Goal: Task Accomplishment & Management: Complete application form

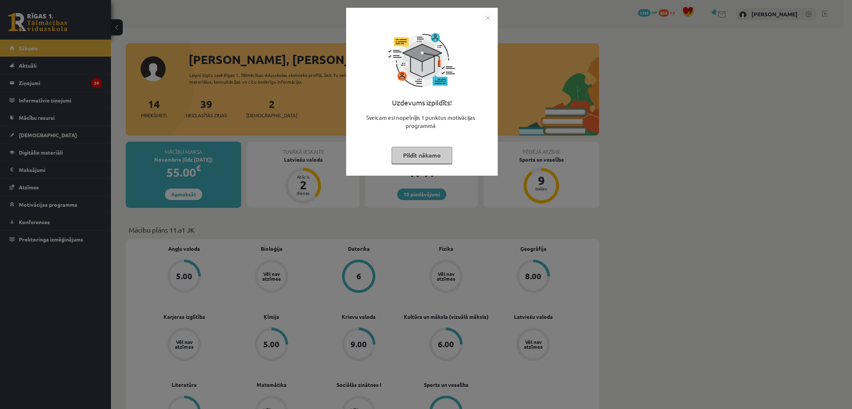
click at [430, 156] on button "Pildīt nākamo" at bounding box center [422, 155] width 61 height 17
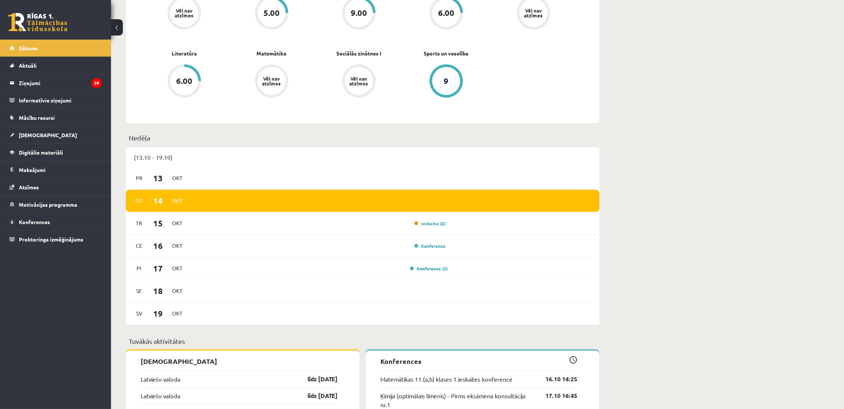
scroll to position [333, 0]
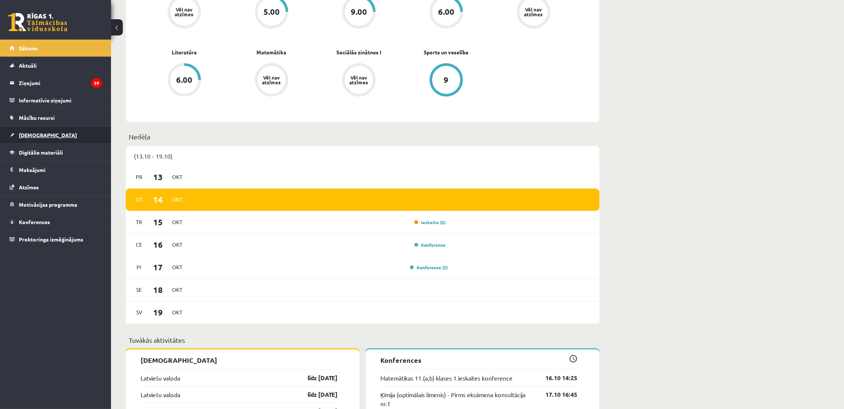
click at [41, 134] on span "[DEMOGRAPHIC_DATA]" at bounding box center [48, 135] width 58 height 7
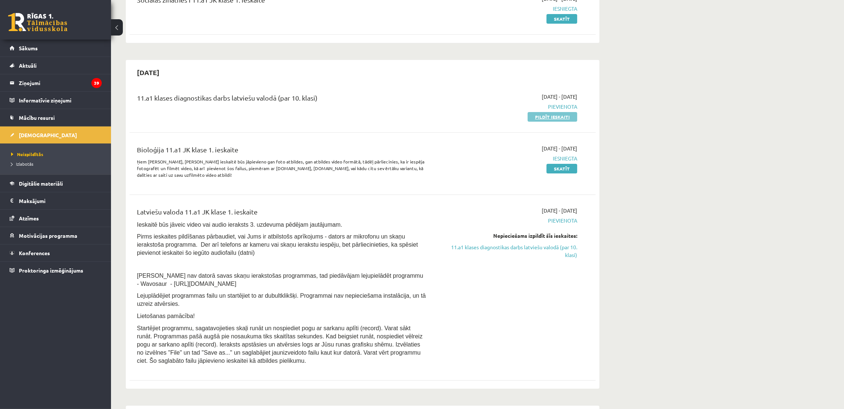
scroll to position [55, 0]
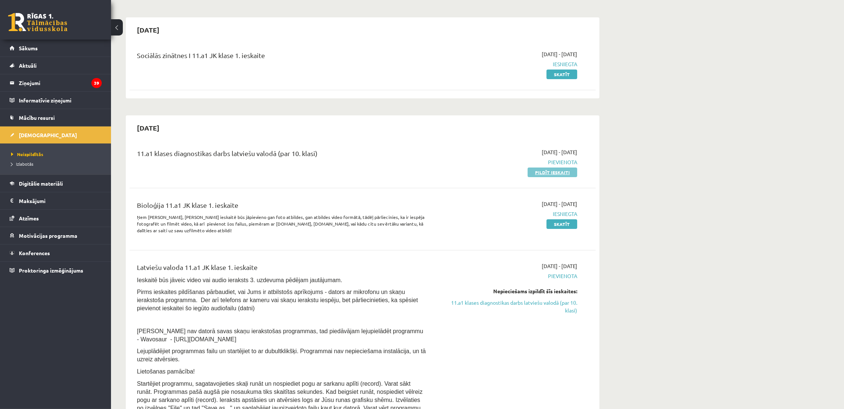
click at [542, 173] on link "Pildīt ieskaiti" at bounding box center [553, 173] width 50 height 10
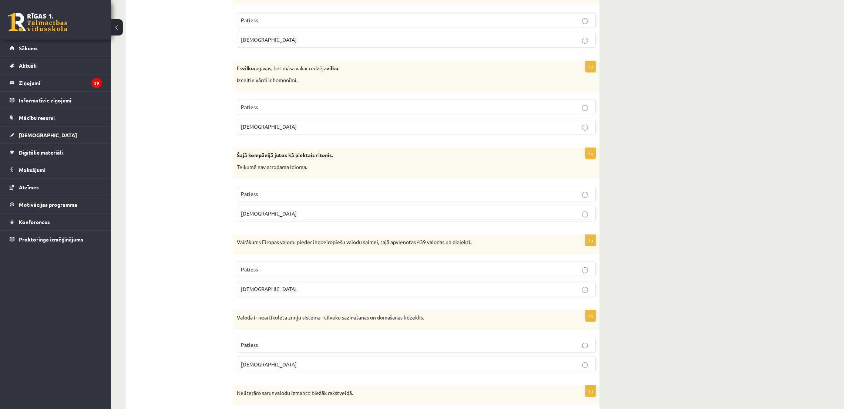
scroll to position [111, 0]
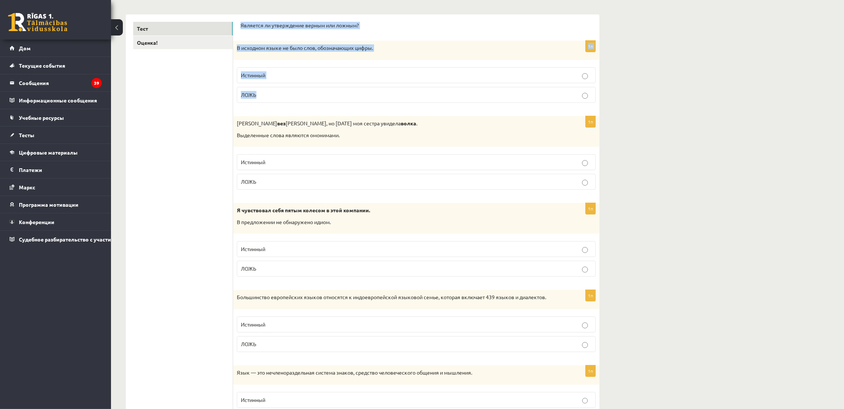
drag, startPoint x: 239, startPoint y: 23, endPoint x: 285, endPoint y: 89, distance: 80.6
copy form "Является ли утверждение верным или ложным? 1п В исходном языке не было слов, об…"
click at [257, 95] on p "ЛОЖЬ" at bounding box center [416, 95] width 351 height 8
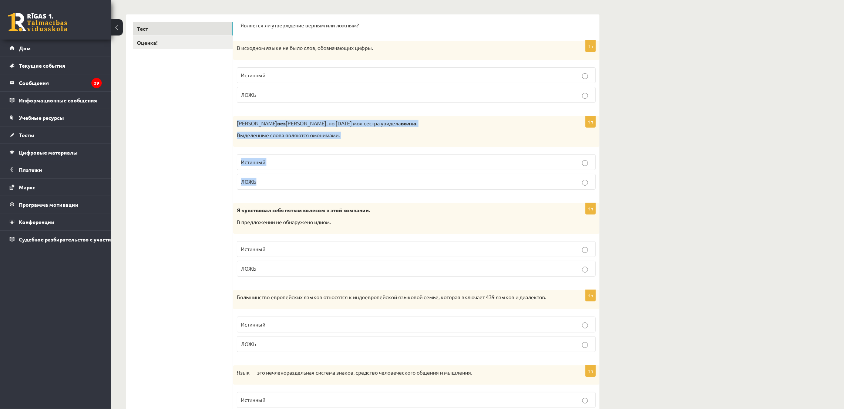
drag, startPoint x: 233, startPoint y: 121, endPoint x: 279, endPoint y: 179, distance: 74.5
click at [279, 179] on div "1п Я вез санки, но вчера моя сестра увидела волка . Выделенные слова являются о…" at bounding box center [416, 156] width 366 height 80
copy div "Я вез санки, но вчера моя сестра увидела волка . Выделенные слова являются омон…"
click at [303, 167] on label "Истинный" at bounding box center [416, 162] width 359 height 16
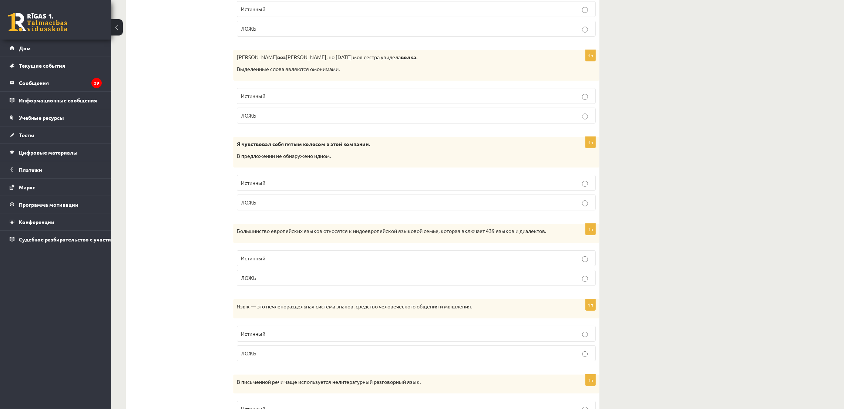
scroll to position [222, 0]
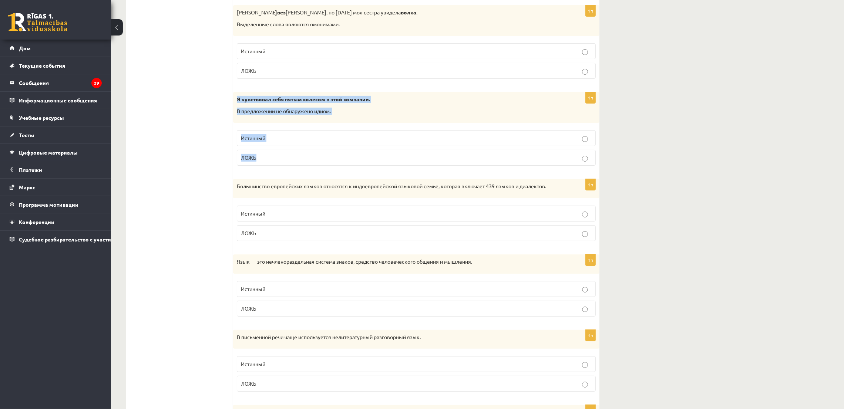
drag, startPoint x: 233, startPoint y: 98, endPoint x: 294, endPoint y: 170, distance: 93.7
click at [294, 170] on div "1п Я чувствовал себя пятым колесом в этой компании. В предложении не обнаружено…" at bounding box center [416, 132] width 366 height 80
copy div "Я чувствовал себя пятым колесом в этой компании. В предложении не обнаружено ид…"
click at [262, 153] on label "ЛОЖЬ" at bounding box center [416, 158] width 359 height 16
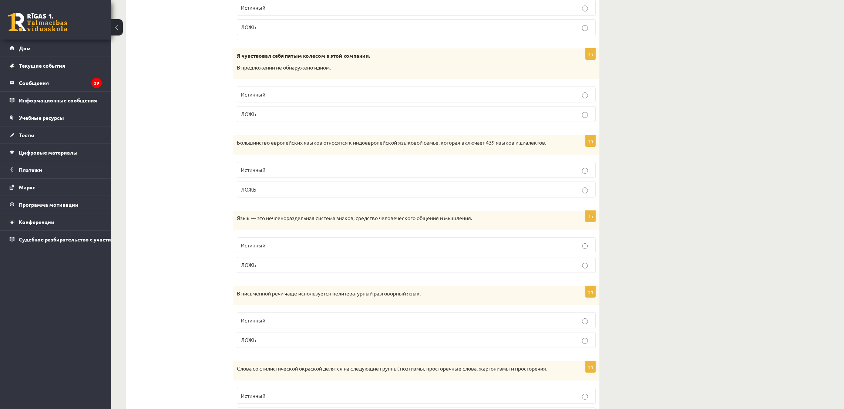
scroll to position [333, 0]
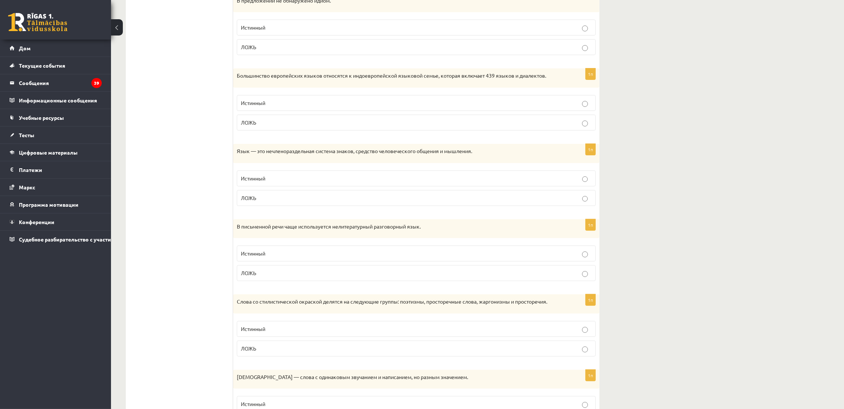
click at [252, 31] on p "Истинный" at bounding box center [416, 28] width 351 height 8
drag, startPoint x: 230, startPoint y: 76, endPoint x: 270, endPoint y: 125, distance: 63.2
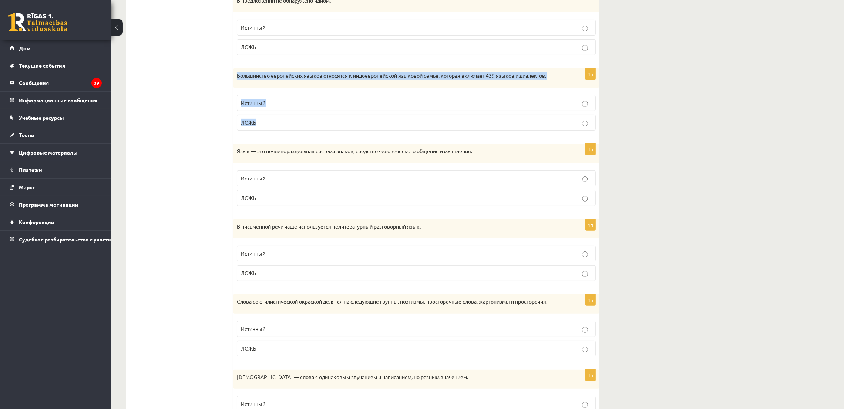
drag, startPoint x: 235, startPoint y: 74, endPoint x: 266, endPoint y: 119, distance: 54.5
click at [266, 119] on div "1п Большинство европейских языков относятся к индоевропейской языковой семье, к…" at bounding box center [416, 102] width 366 height 68
copy div "Большинство европейских языков относятся к индоевропейской языковой семье, кото…"
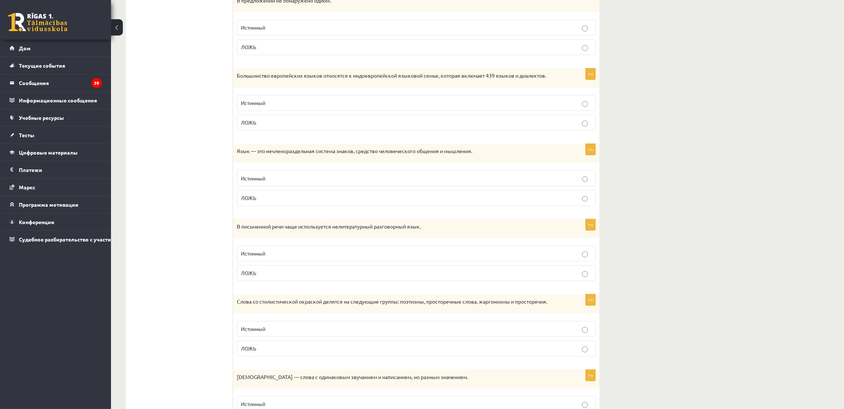
click at [287, 102] on p "Истинный" at bounding box center [416, 103] width 351 height 8
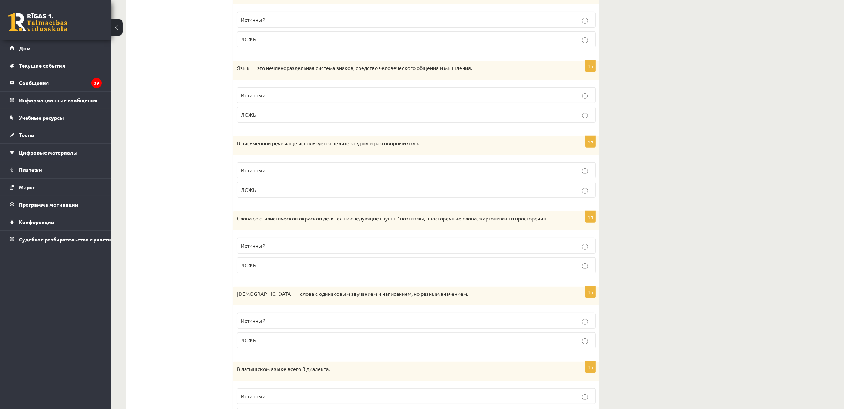
scroll to position [444, 0]
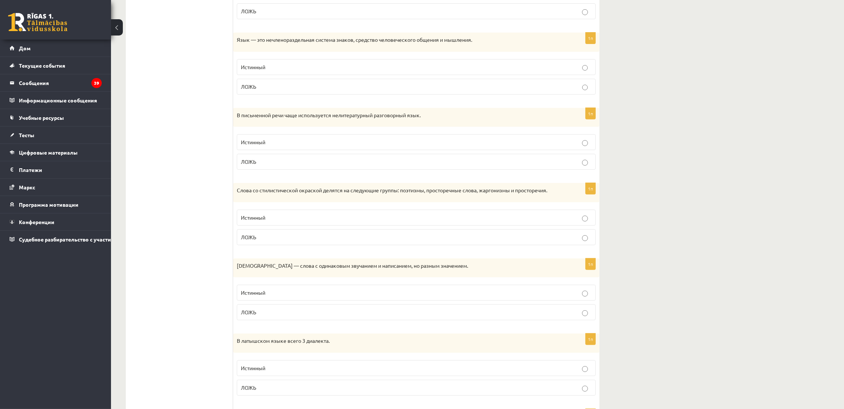
drag, startPoint x: 240, startPoint y: 42, endPoint x: 270, endPoint y: 107, distance: 71.0
drag, startPoint x: 234, startPoint y: 39, endPoint x: 259, endPoint y: 88, distance: 54.9
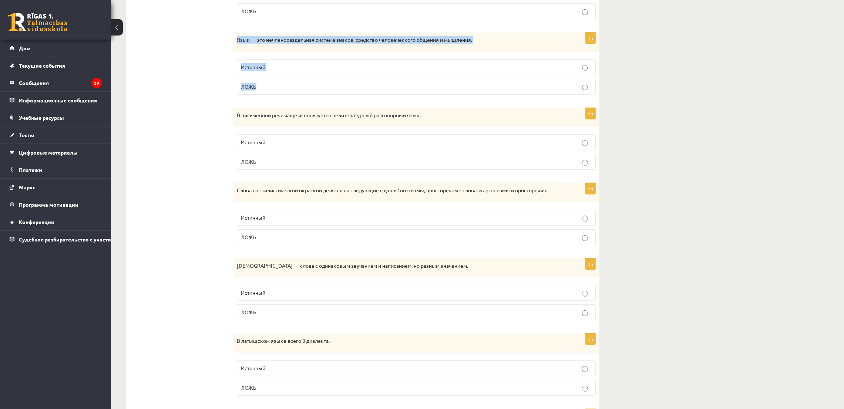
click at [259, 88] on div "1п Язык — это нечленораздельная система знаков, средство человеческого общения …" at bounding box center [416, 67] width 366 height 68
copy div "Язык — это нечленораздельная система знаков, средство человеческого общения и м…"
click at [246, 92] on label "ЛОЖЬ" at bounding box center [416, 87] width 359 height 16
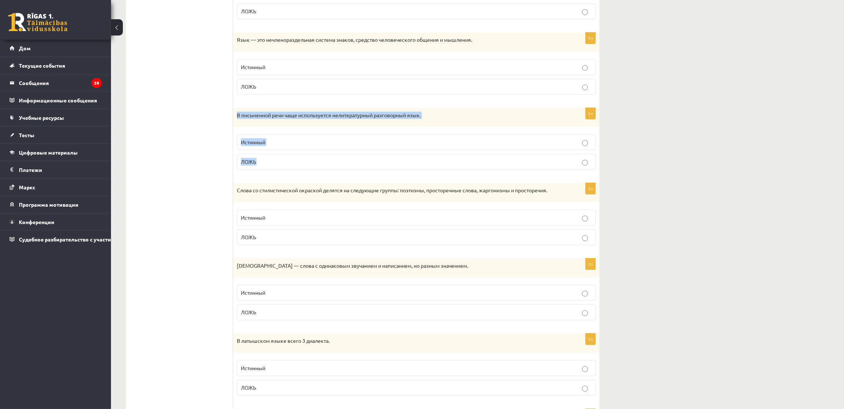
drag, startPoint x: 234, startPoint y: 114, endPoint x: 272, endPoint y: 158, distance: 57.9
click at [272, 158] on div "1п В письменной речи чаще используется нелитературный разговорный язык. Истинны…" at bounding box center [416, 142] width 366 height 68
copy div "В письменной речи чаще используется нелитературный разговорный язык. Истинный Л…"
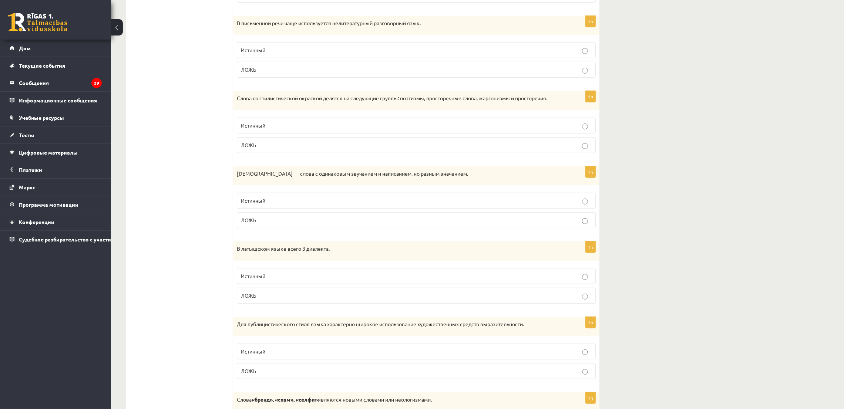
scroll to position [555, 0]
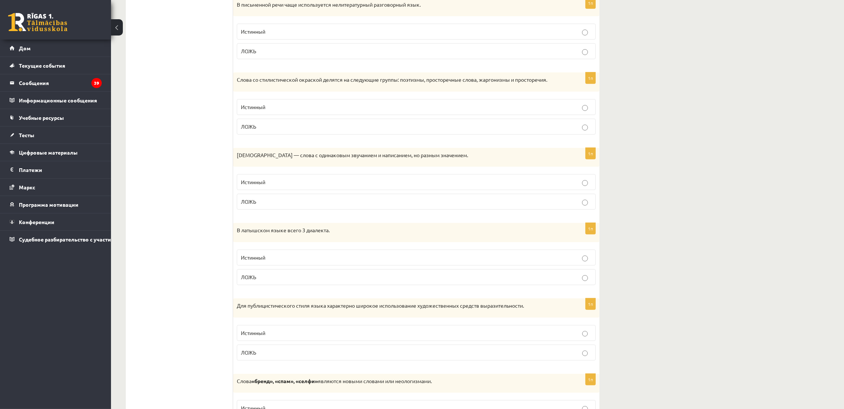
click at [575, 54] on p "ЛОЖЬ" at bounding box center [416, 51] width 351 height 8
click at [290, 123] on label "ЛОЖЬ" at bounding box center [416, 127] width 359 height 16
click at [247, 190] on label "Истинный" at bounding box center [416, 182] width 359 height 16
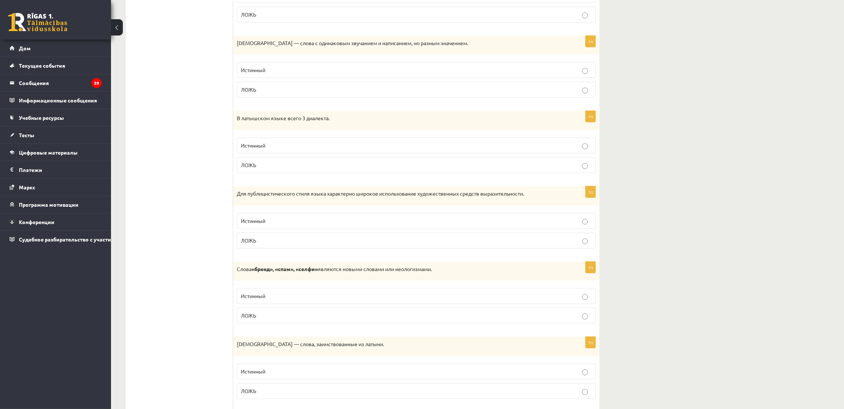
scroll to position [721, 0]
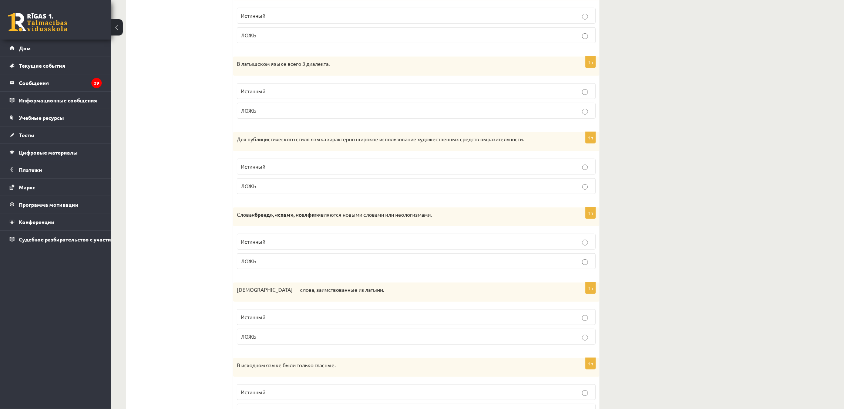
click at [256, 109] on p "ЛОЖЬ" at bounding box center [416, 111] width 351 height 8
click at [252, 165] on font "Истинный" at bounding box center [253, 166] width 24 height 7
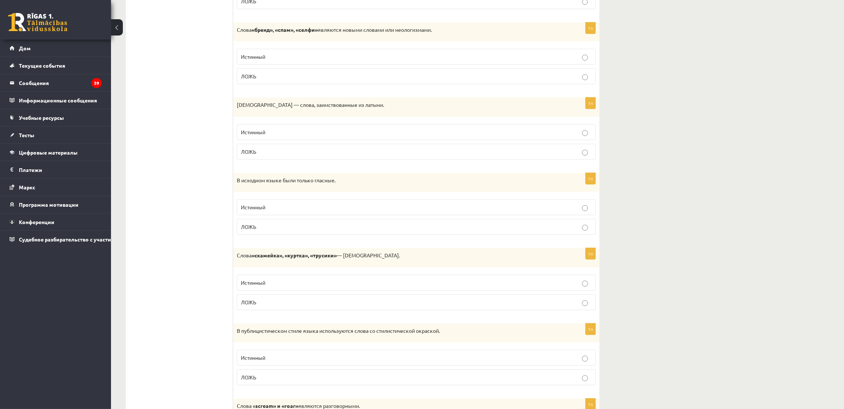
scroll to position [888, 0]
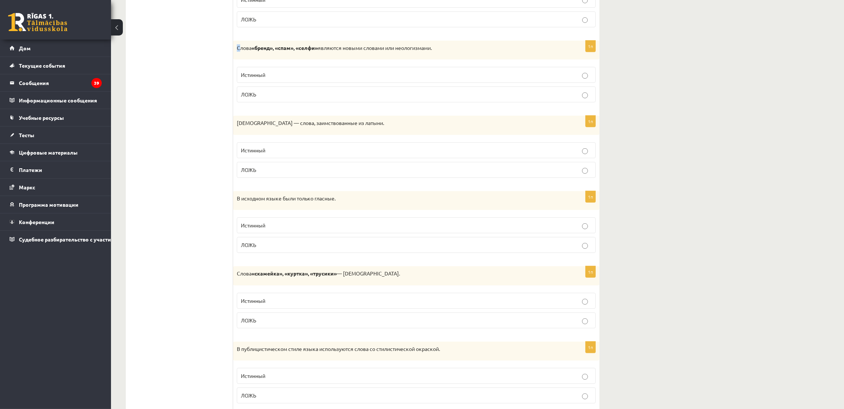
click at [239, 51] on font "Слова" at bounding box center [244, 47] width 15 height 7
click at [228, 49] on ul "Тест Оценка!" at bounding box center [183, 392] width 100 height 2295
drag, startPoint x: 235, startPoint y: 51, endPoint x: 263, endPoint y: 96, distance: 53.0
click at [263, 96] on div "1п Слова «бренд», «спам», «селфи» являются новыми словами или неологизмами. Ист…" at bounding box center [416, 75] width 366 height 68
copy div "Слова «бренд», «спам», «селфи» являются новыми словами или неологизмами. Истинн…"
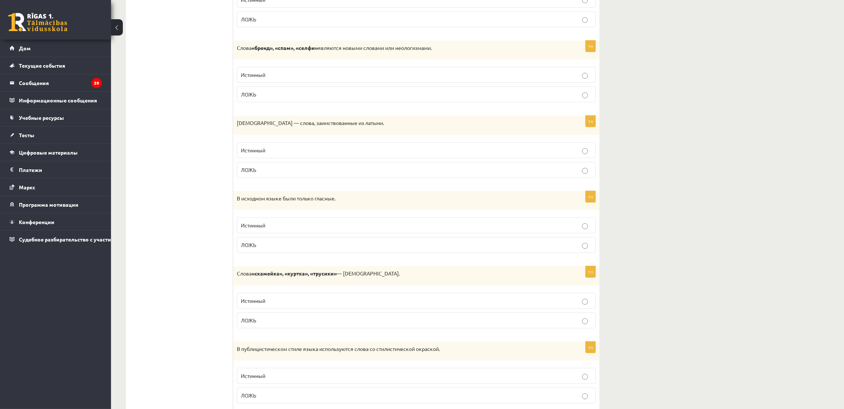
click at [663, 158] on div "**********" at bounding box center [477, 351] width 733 height 2421
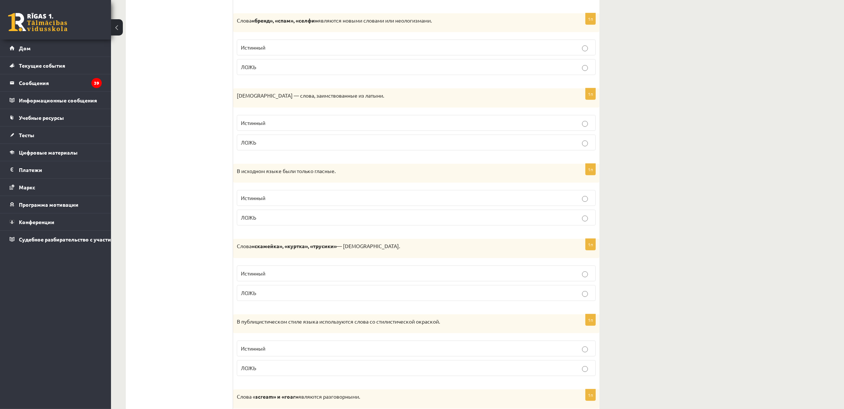
scroll to position [926, 0]
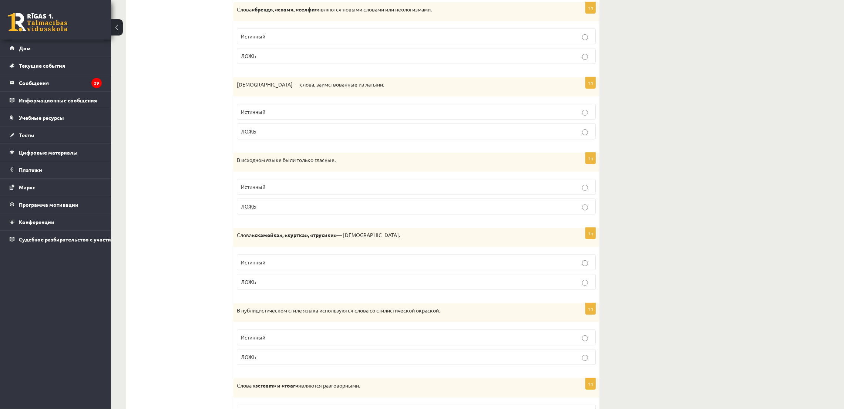
click at [578, 139] on label "ЛОЖЬ" at bounding box center [416, 132] width 359 height 16
click at [285, 211] on p "ЛОЖЬ" at bounding box center [416, 207] width 351 height 8
click at [274, 282] on p "ЛОЖЬ" at bounding box center [416, 282] width 351 height 8
click at [270, 341] on p "Истинный" at bounding box center [416, 338] width 351 height 8
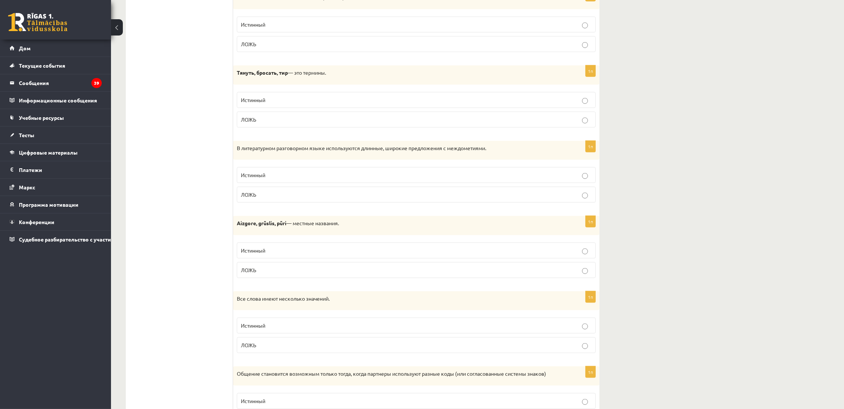
scroll to position [1299, 0]
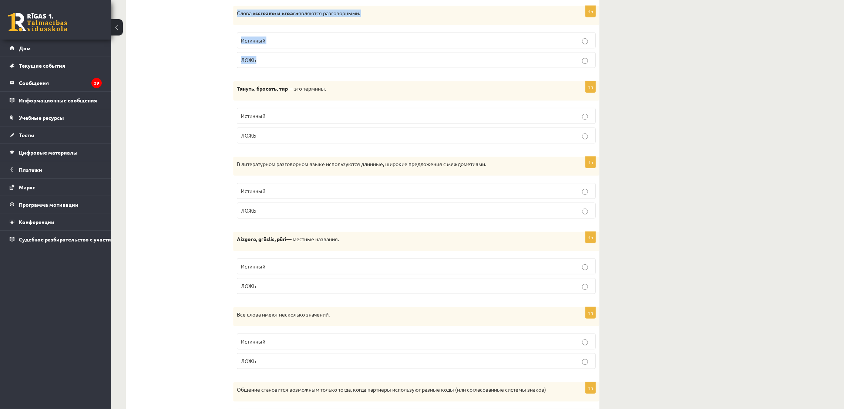
drag, startPoint x: 234, startPoint y: 3, endPoint x: 280, endPoint y: 61, distance: 74.0
click at [280, 61] on div "1п Слова « scream» и «roar» являются разговорными. Истинный ЛОЖЬ" at bounding box center [416, 40] width 366 height 68
copy div "Слова « scream» и «roar» являются разговорными. Истинный ЛОЖЬ"
click at [313, 64] on p "ЛОЖЬ" at bounding box center [416, 60] width 351 height 8
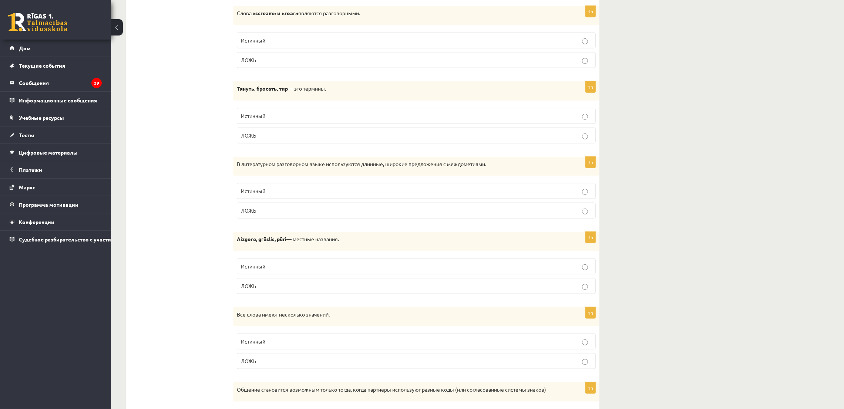
click at [323, 134] on label "ЛОЖЬ" at bounding box center [416, 136] width 359 height 16
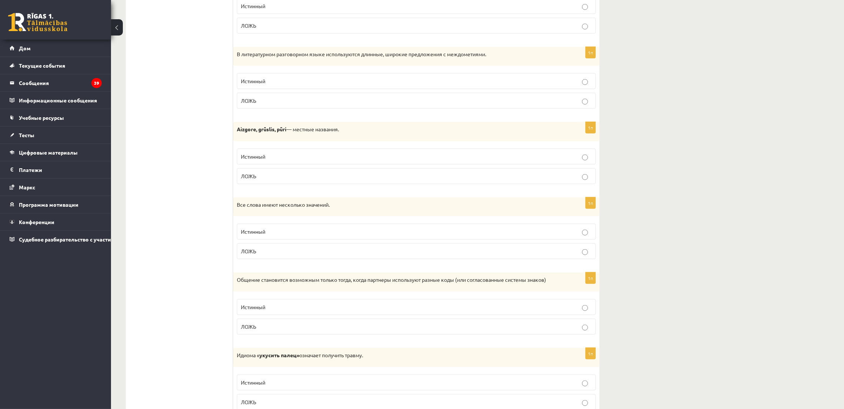
scroll to position [1410, 0]
click at [276, 104] on p "ЛОЖЬ" at bounding box center [416, 100] width 351 height 8
click at [272, 159] on p "Истинный" at bounding box center [416, 156] width 351 height 8
click at [272, 251] on label "ЛОЖЬ" at bounding box center [416, 250] width 359 height 16
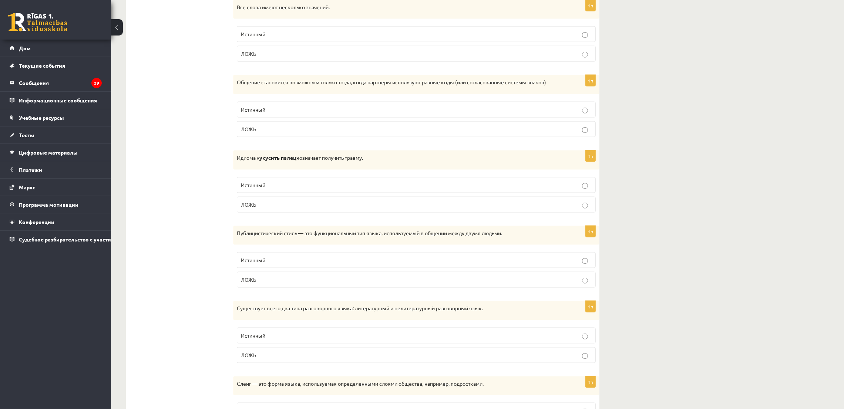
scroll to position [1632, 0]
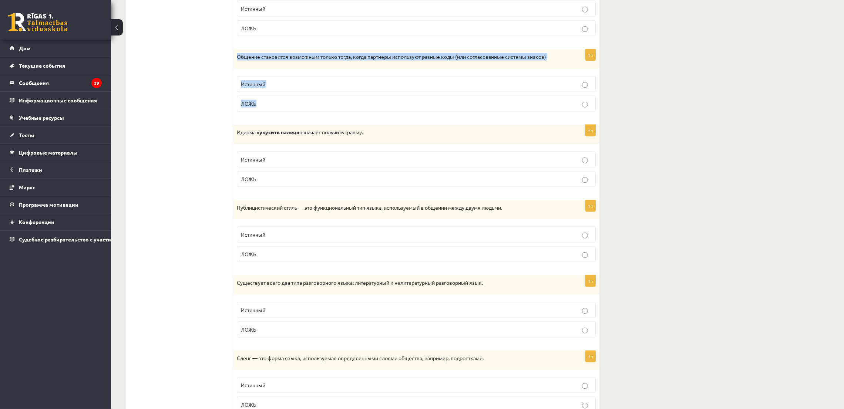
drag, startPoint x: 236, startPoint y: 58, endPoint x: 261, endPoint y: 114, distance: 61.1
click at [261, 114] on div "1п Общение становится возможным только тогда, когда партнеры используют разные …" at bounding box center [416, 84] width 366 height 68
copy div "Общение становится возможным только тогда, когда партнеры используют разные код…"
click at [268, 108] on p "ЛОЖЬ" at bounding box center [416, 104] width 351 height 8
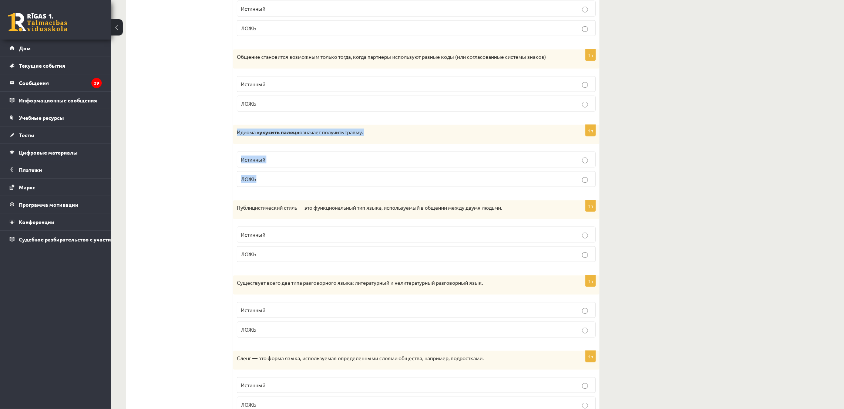
drag, startPoint x: 234, startPoint y: 136, endPoint x: 273, endPoint y: 185, distance: 62.2
click at [273, 185] on div "1п Идиома « укусить палец» означает получить травму. Истинный ЛОЖЬ" at bounding box center [416, 159] width 366 height 68
copy div "Идиома « укусить палец» означает получить травму. Истинный ЛОЖЬ"
click at [307, 164] on p "Истинный" at bounding box center [416, 160] width 351 height 8
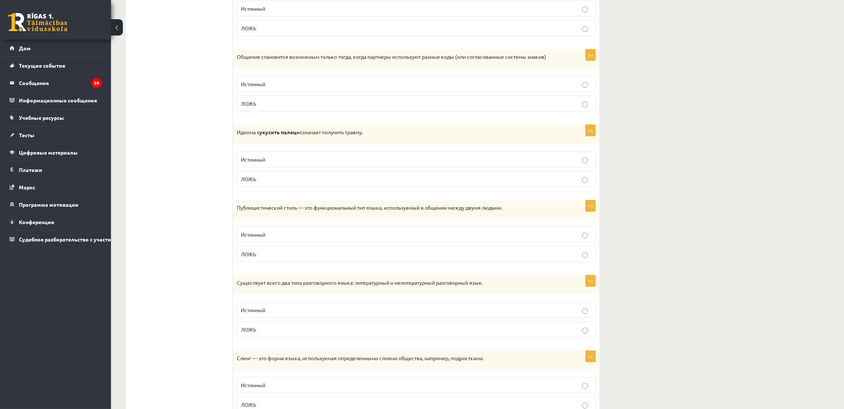
click at [248, 182] on font "ЛОЖЬ" at bounding box center [249, 179] width 16 height 7
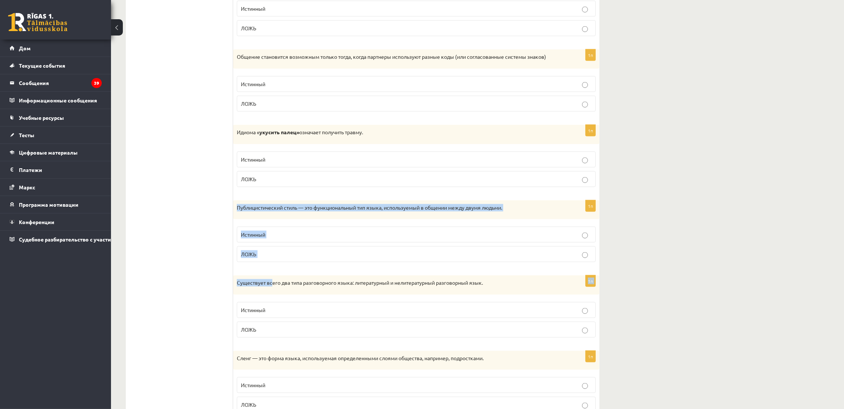
drag, startPoint x: 234, startPoint y: 211, endPoint x: 271, endPoint y: 275, distance: 74.2
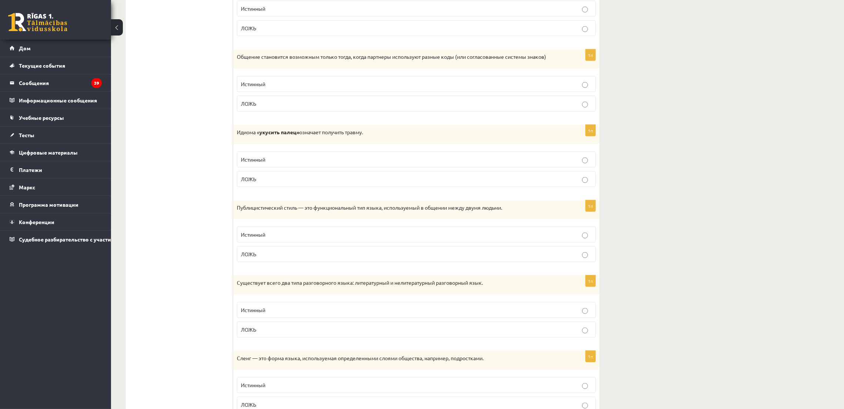
drag, startPoint x: 202, startPoint y: 243, endPoint x: 215, endPoint y: 221, distance: 25.7
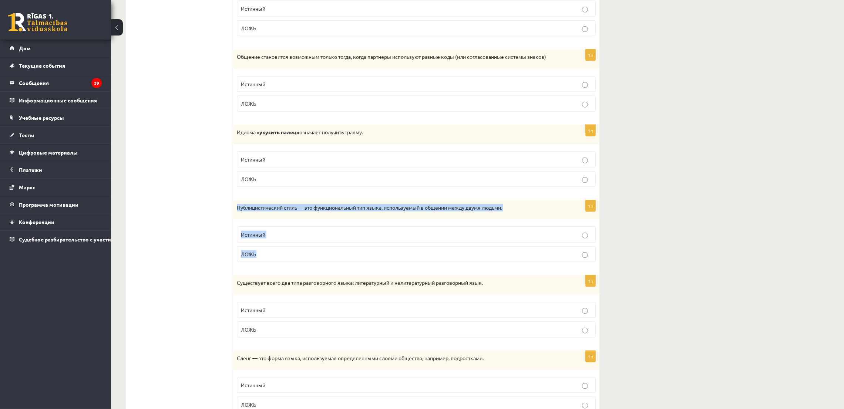
drag, startPoint x: 233, startPoint y: 208, endPoint x: 268, endPoint y: 258, distance: 61.7
click at [268, 258] on div "1п Публицистический стиль — это функциональный тип языка, используемый в общени…" at bounding box center [416, 235] width 366 height 68
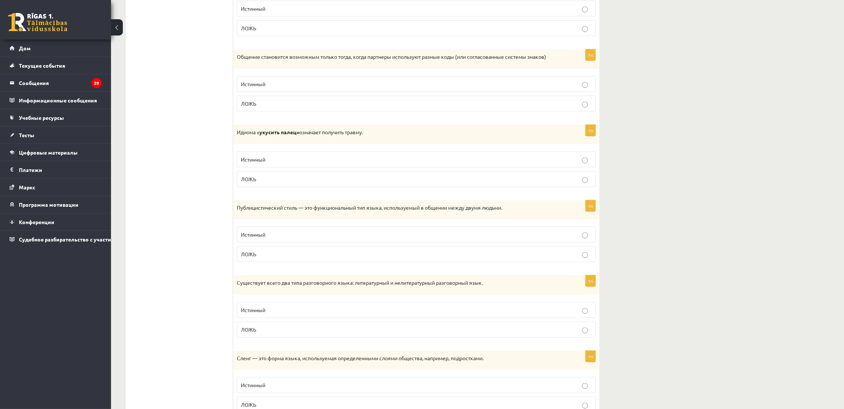
click at [262, 262] on label "ЛОЖЬ" at bounding box center [416, 254] width 359 height 16
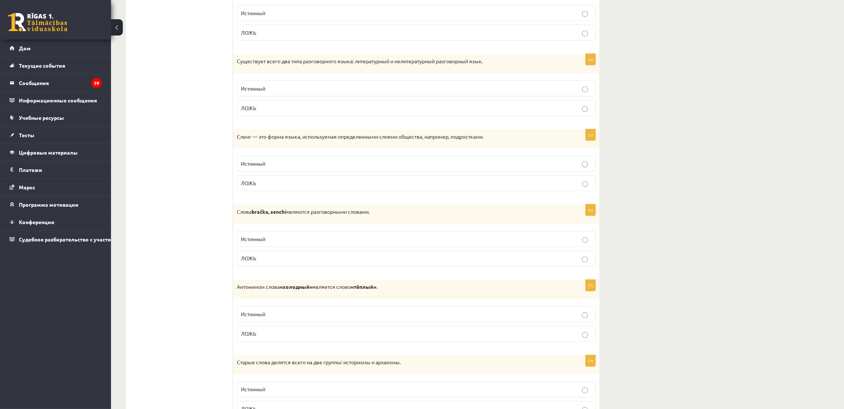
scroll to position [1854, 0]
drag, startPoint x: 237, startPoint y: 65, endPoint x: 275, endPoint y: 111, distance: 59.7
click at [275, 111] on div "1п Существует всего два типа разговорного языка: литературный и нелитературный …" at bounding box center [416, 88] width 366 height 68
click at [253, 111] on font "ЛОЖЬ" at bounding box center [249, 107] width 16 height 7
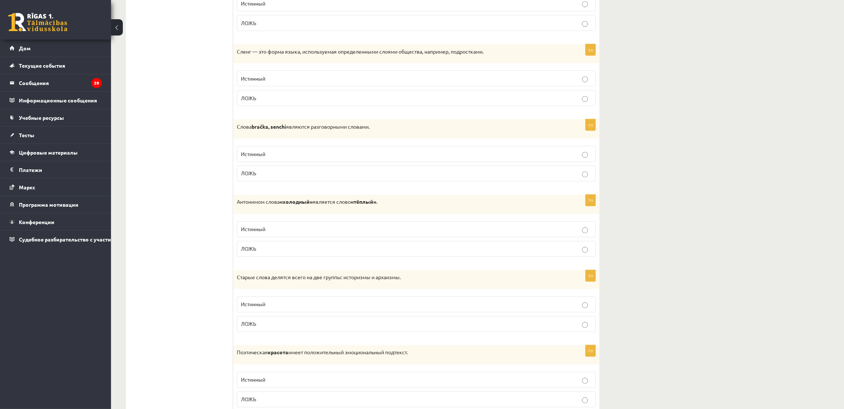
scroll to position [1965, 0]
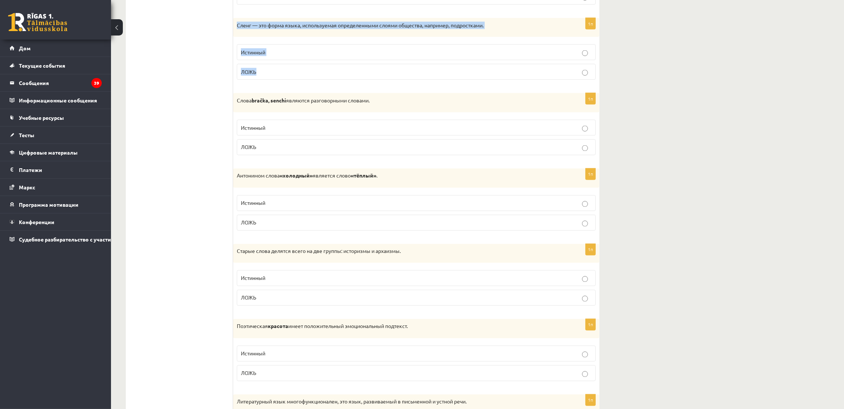
drag, startPoint x: 233, startPoint y: 27, endPoint x: 272, endPoint y: 76, distance: 62.9
click at [272, 76] on div "1п Сленг — это форма языка, используемая определенными слоями общества, наприме…" at bounding box center [416, 52] width 366 height 68
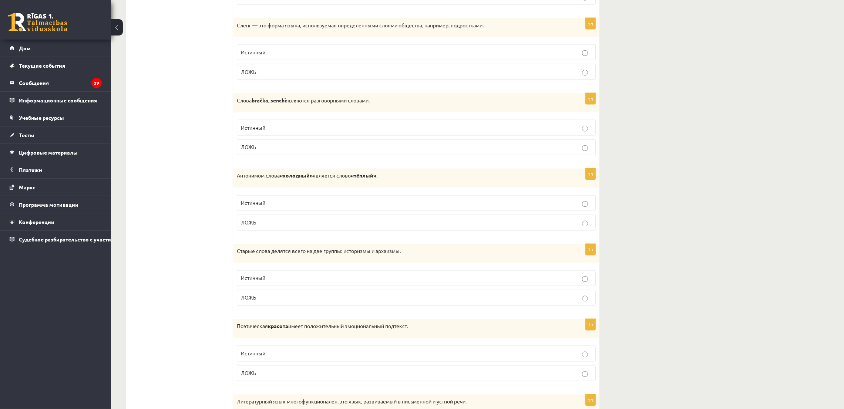
click at [239, 60] on label "Истинный" at bounding box center [416, 52] width 359 height 16
click at [298, 132] on p "Истинный" at bounding box center [416, 128] width 351 height 8
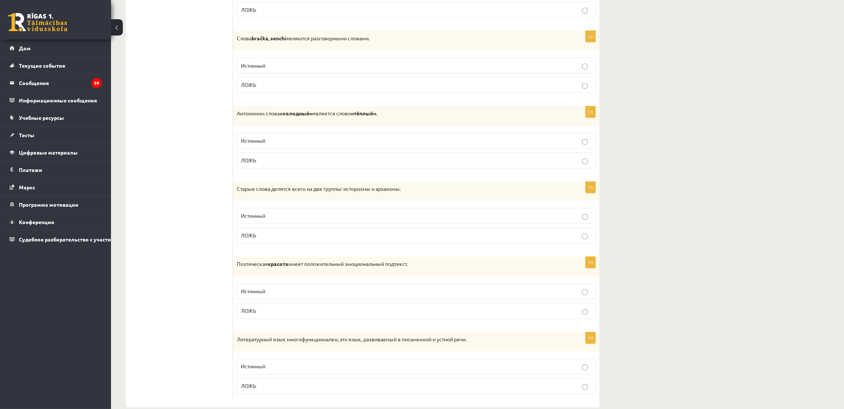
scroll to position [2048, 0]
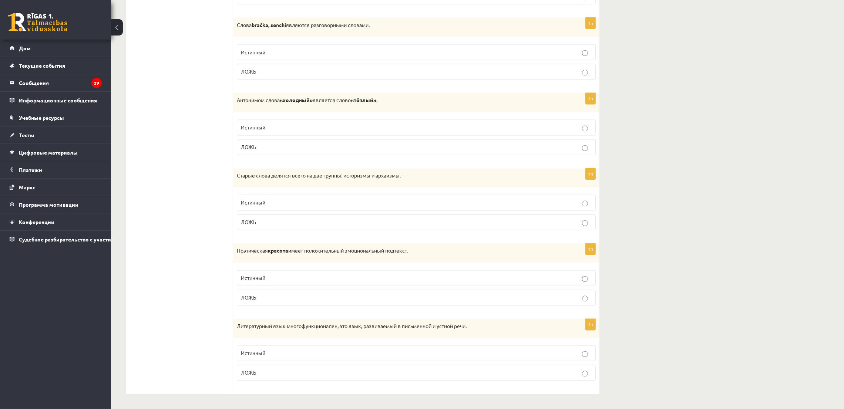
click at [258, 70] on p "ЛОЖЬ" at bounding box center [416, 72] width 351 height 8
click at [256, 54] on p "Истинный" at bounding box center [416, 52] width 351 height 8
click at [257, 129] on p "Истинный" at bounding box center [416, 128] width 351 height 8
drag, startPoint x: 234, startPoint y: 98, endPoint x: 405, endPoint y: 151, distance: 178.9
click at [405, 151] on div "1п Антонимом слова «холодный» является слово «тёплый» . Истинный ЛОЖЬ" at bounding box center [416, 127] width 366 height 68
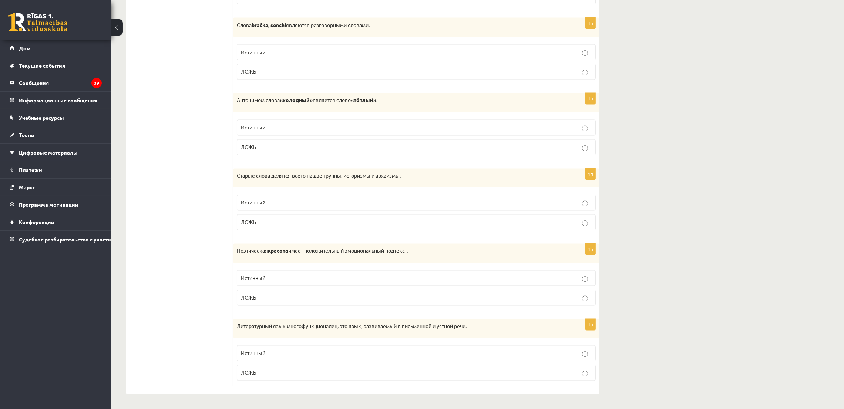
click at [280, 138] on fieldset "Истинный ЛОЖЬ" at bounding box center [416, 136] width 359 height 41
click at [241, 142] on label "ЛОЖЬ" at bounding box center [416, 147] width 359 height 16
drag, startPoint x: 234, startPoint y: 175, endPoint x: 270, endPoint y: 221, distance: 58.0
click at [270, 221] on div "1п Старые слова делятся всего на две группы: историзмы и архаизмы. Истинный ЛОЖЬ" at bounding box center [416, 203] width 366 height 68
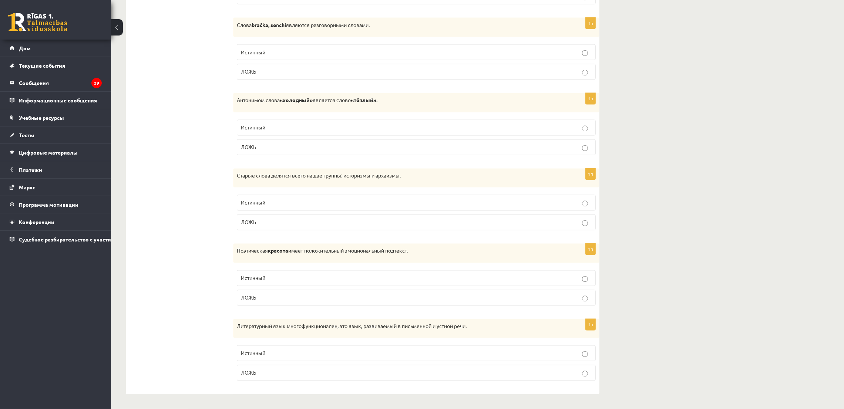
click at [241, 203] on font "Истинный" at bounding box center [253, 202] width 24 height 7
drag, startPoint x: 233, startPoint y: 249, endPoint x: 270, endPoint y: 291, distance: 55.5
click at [270, 291] on div "1п Поэтическая красота имеет положительный эмоциональный подтекст. Истинный ЛОЖЬ" at bounding box center [416, 278] width 366 height 68
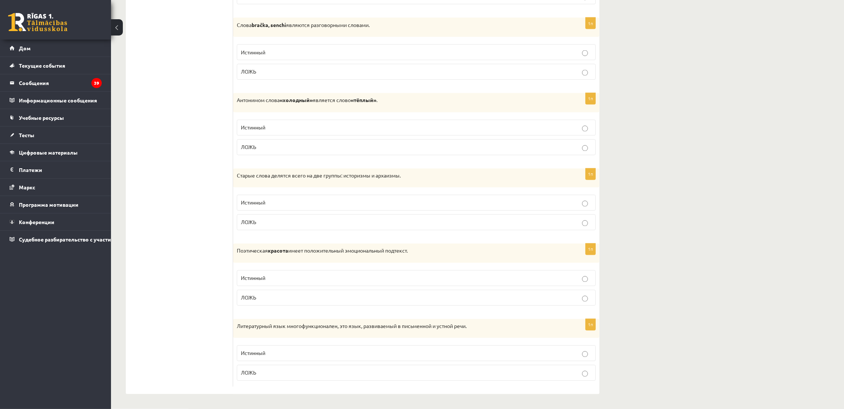
click at [263, 294] on p "ЛОЖЬ" at bounding box center [416, 298] width 351 height 8
drag, startPoint x: 234, startPoint y: 324, endPoint x: 276, endPoint y: 367, distance: 60.2
click at [276, 367] on div "1п Литературный язык многофункционален, это язык, развиваемый в письменной и ус…" at bounding box center [416, 353] width 366 height 68
drag, startPoint x: 236, startPoint y: 331, endPoint x: 236, endPoint y: 339, distance: 7.8
click at [236, 331] on div "Литературный язык многофункционален, это язык, развиваемый в письменной и устно…" at bounding box center [416, 328] width 366 height 19
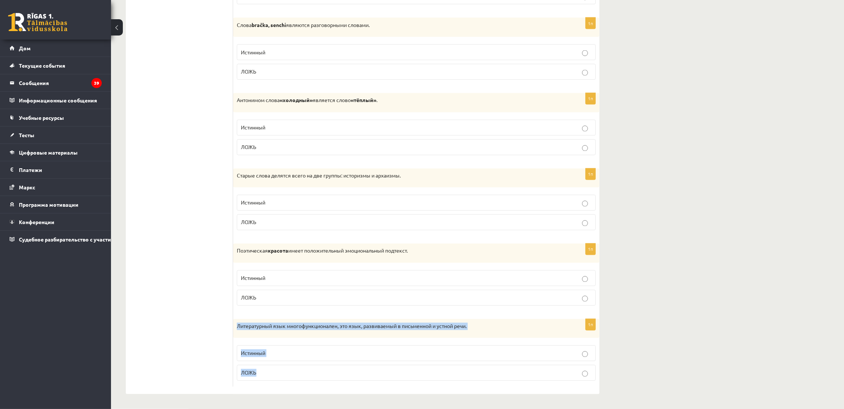
click at [256, 355] on font "Истинный" at bounding box center [253, 353] width 24 height 7
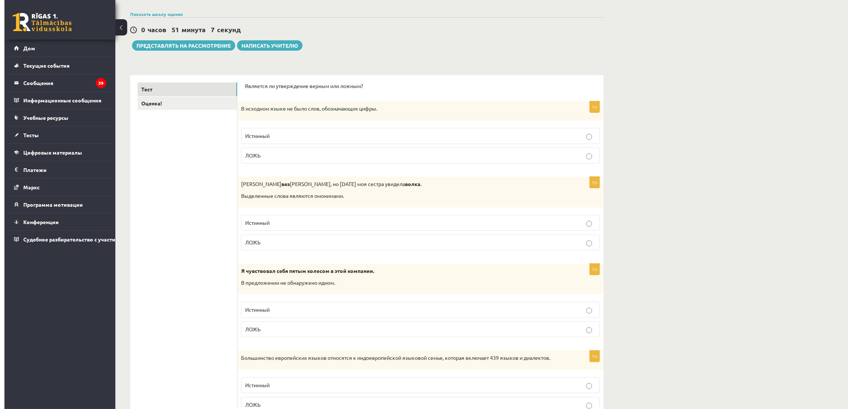
scroll to position [0, 0]
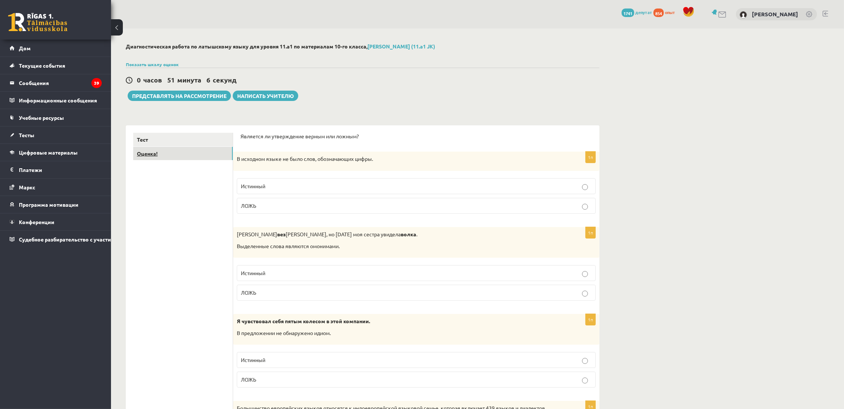
click at [175, 152] on link "Оценка!" at bounding box center [183, 154] width 100 height 14
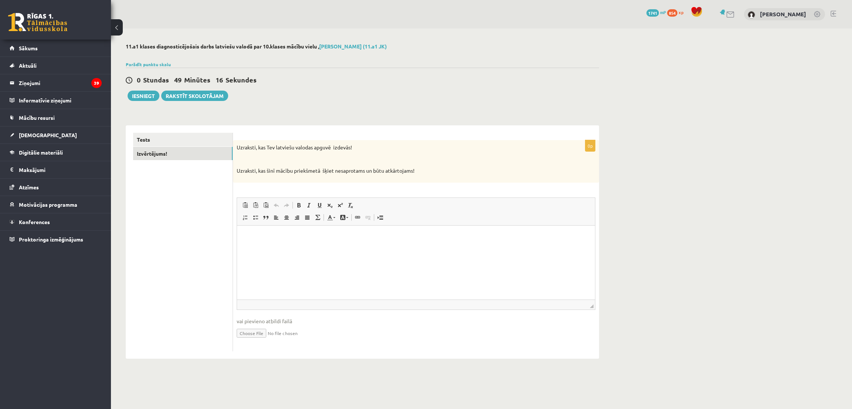
click at [679, 118] on div "**********" at bounding box center [481, 200] width 741 height 345
click at [278, 248] on html at bounding box center [416, 236] width 358 height 23
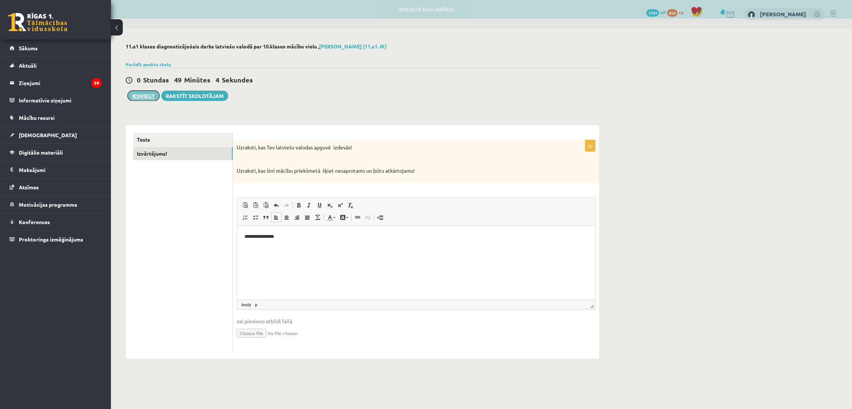
click at [130, 100] on button "Iesniegt" at bounding box center [144, 96] width 32 height 10
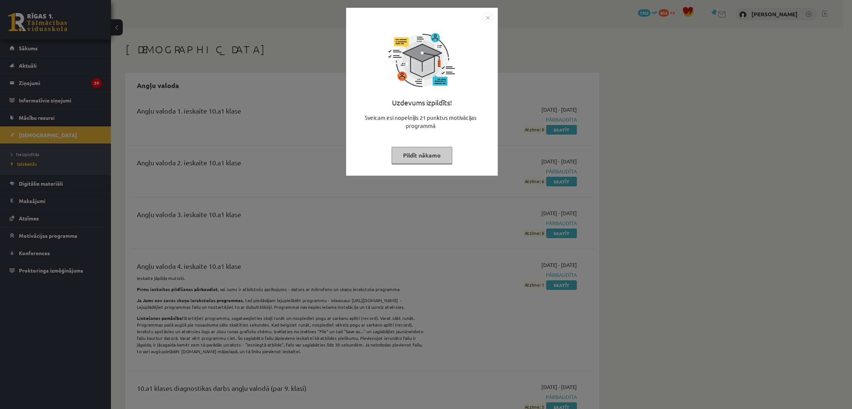
click at [450, 154] on button "Pildīt nākamo" at bounding box center [422, 155] width 61 height 17
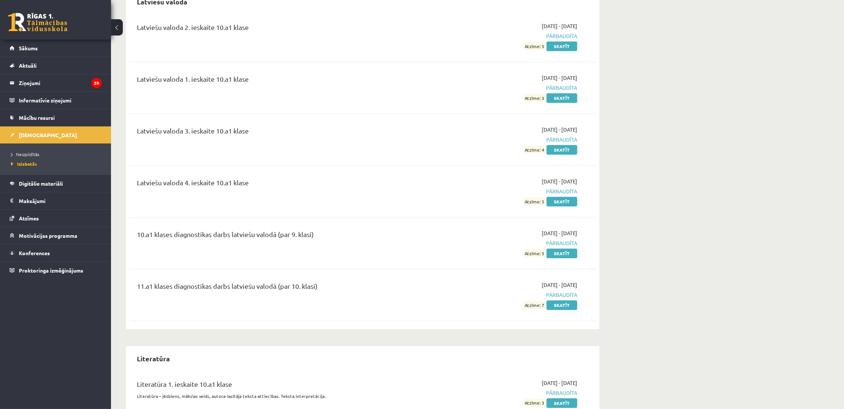
scroll to position [3385, 0]
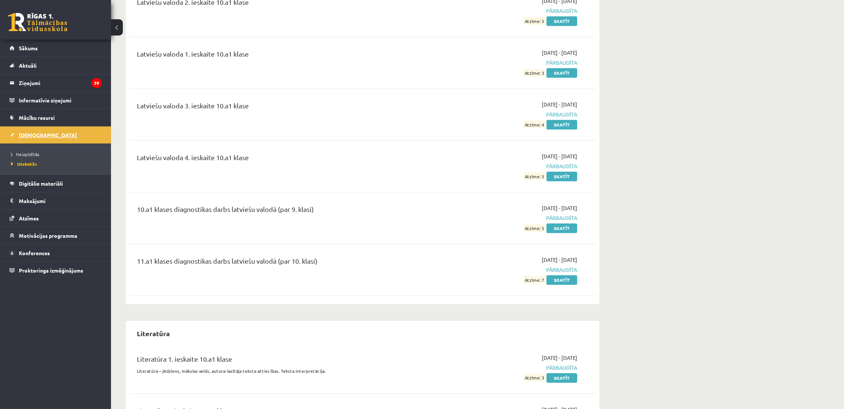
click at [38, 131] on link "[DEMOGRAPHIC_DATA]" at bounding box center [56, 135] width 92 height 17
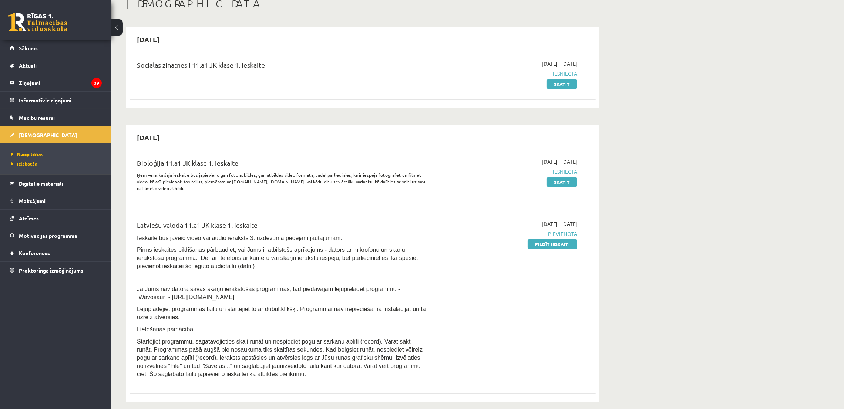
scroll to position [111, 0]
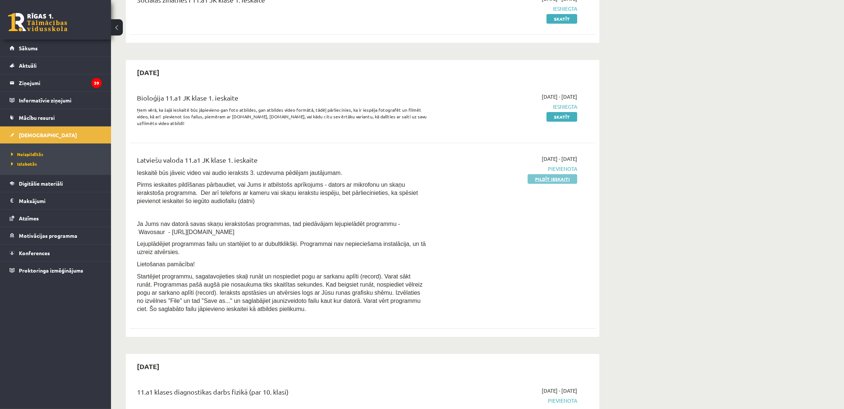
click at [545, 181] on link "Pildīt ieskaiti" at bounding box center [553, 179] width 50 height 10
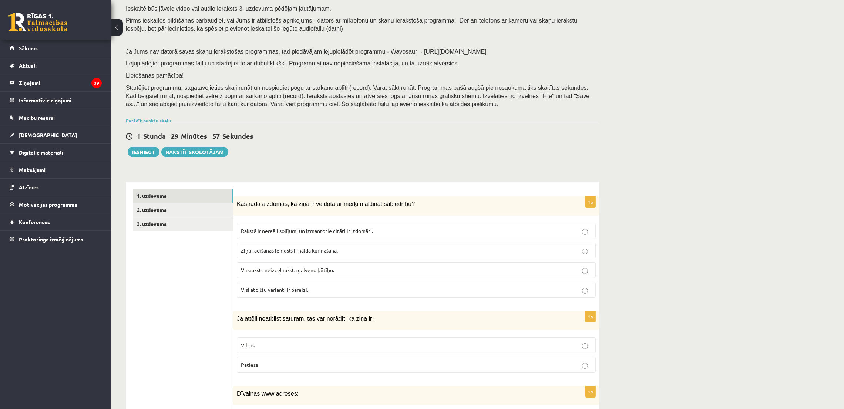
scroll to position [166, 0]
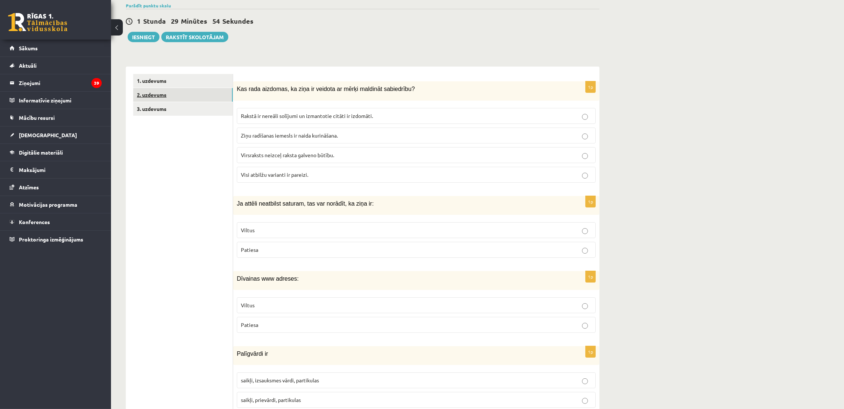
click at [160, 95] on link "2. uzdevums" at bounding box center [183, 95] width 100 height 14
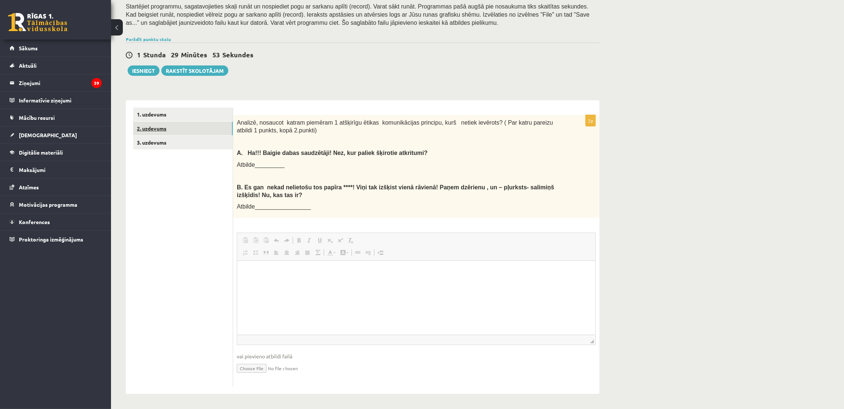
scroll to position [0, 0]
click at [163, 116] on link "1. uzdevums" at bounding box center [183, 115] width 100 height 14
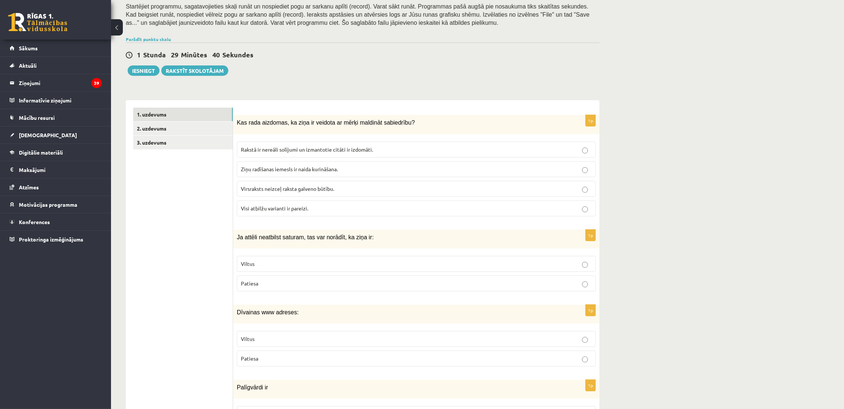
scroll to position [188, 0]
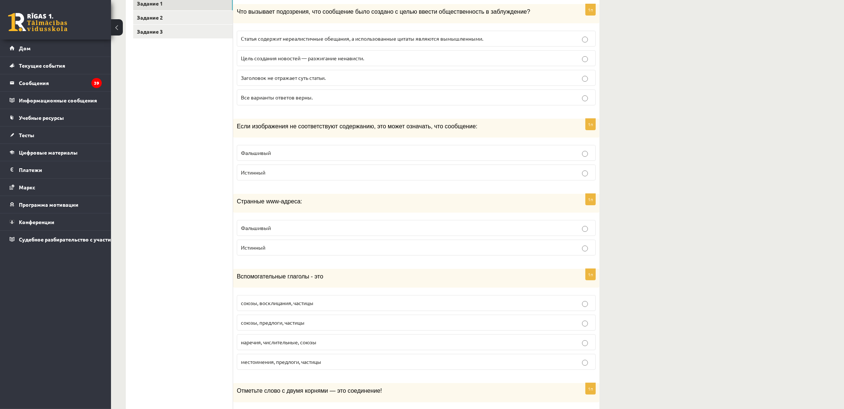
click at [361, 98] on p "Все варианты ответов верны." at bounding box center [416, 98] width 351 height 8
click at [267, 152] on font "Фальшивый" at bounding box center [256, 152] width 30 height 7
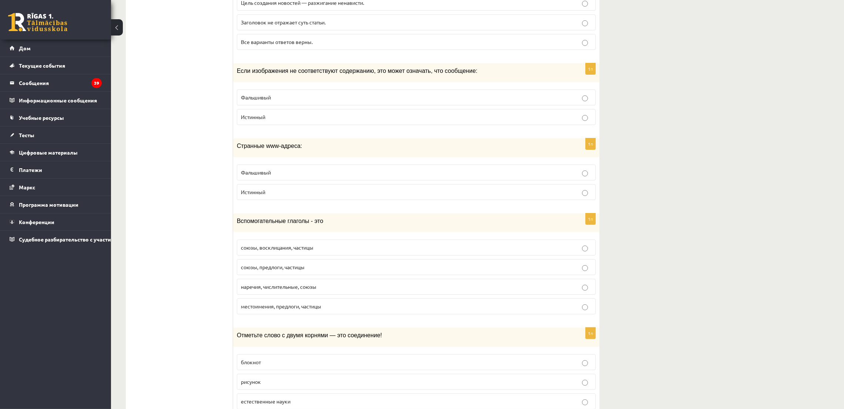
click at [278, 176] on p "Фальшивый" at bounding box center [416, 173] width 351 height 8
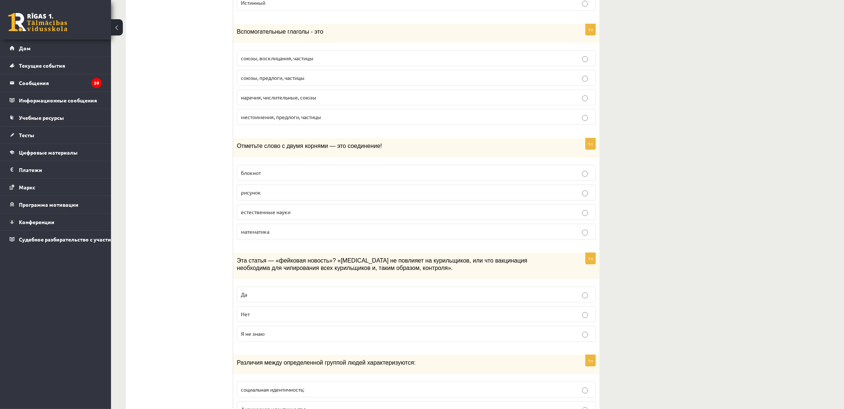
scroll to position [514, 0]
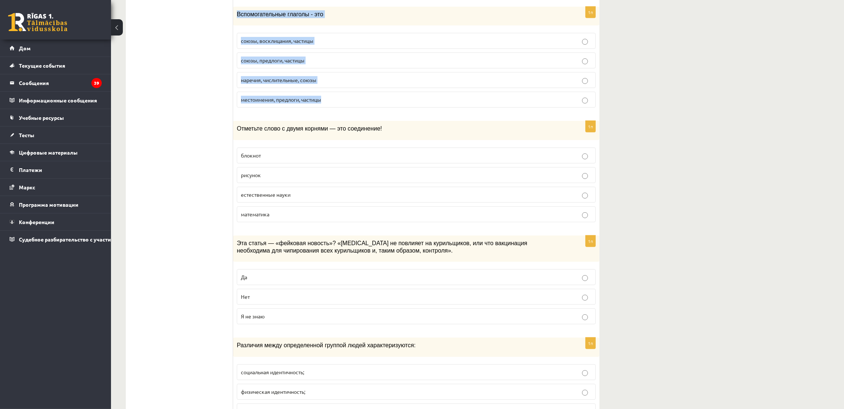
drag, startPoint x: 233, startPoint y: 11, endPoint x: 350, endPoint y: 100, distance: 147.0
click at [350, 100] on div "1п Вспомогательные глаголы - это союзы, восклицания, частицы союзы, предлоги, ч…" at bounding box center [416, 60] width 366 height 107
copy div "Вспомогательные глаголы - это союзы, восклицания, частицы союзы, предлоги, част…"
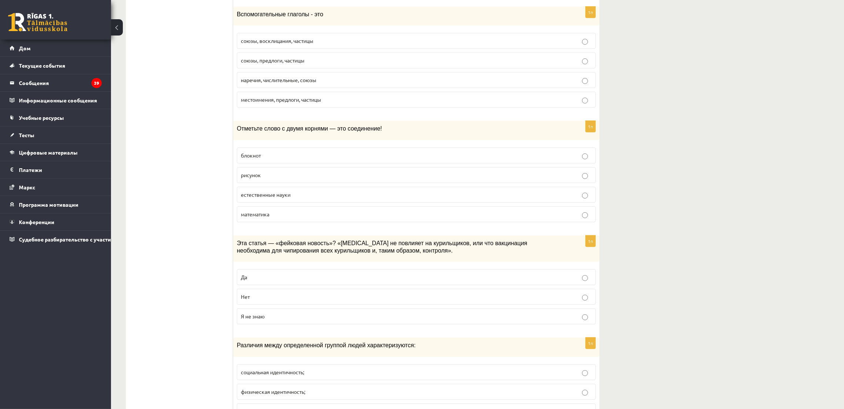
click at [356, 60] on p "союзы, предлоги, частицы" at bounding box center [416, 61] width 351 height 8
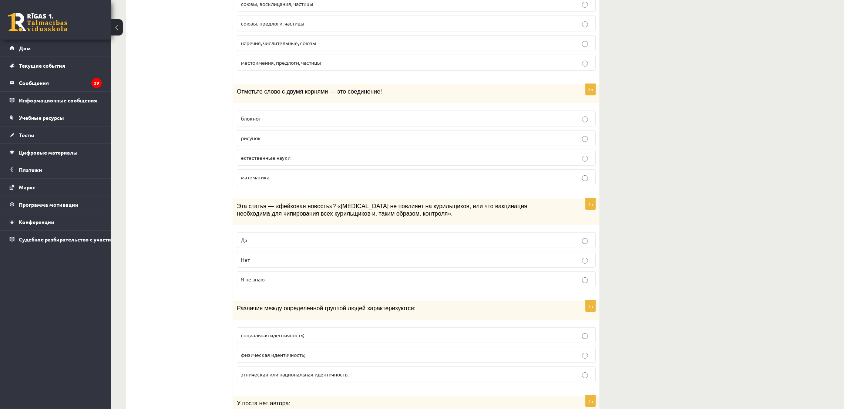
scroll to position [569, 0]
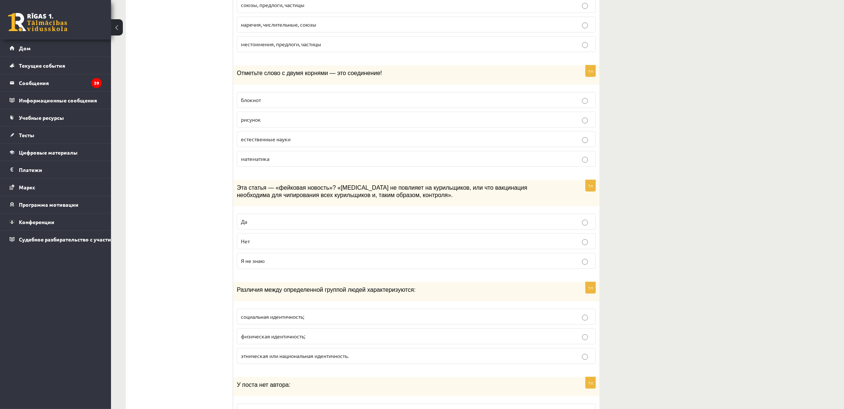
click at [256, 142] on font "естественные науки" at bounding box center [266, 139] width 50 height 7
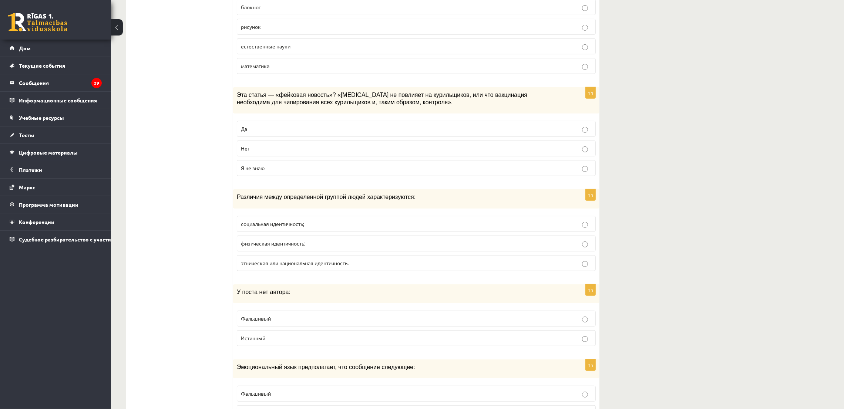
scroll to position [680, 0]
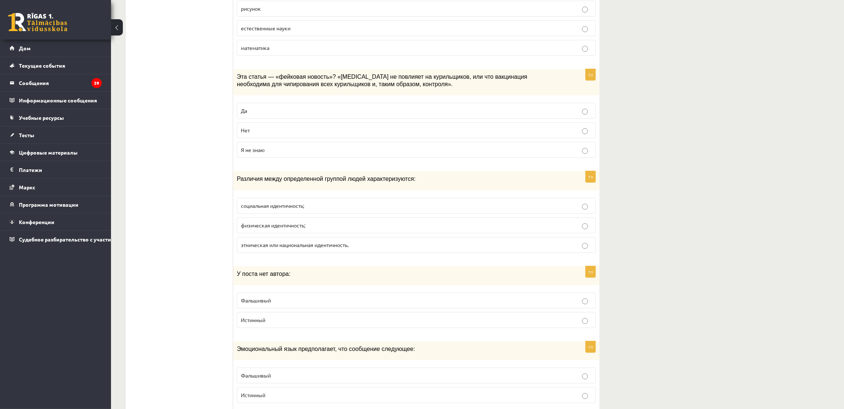
click at [282, 105] on label "Да" at bounding box center [416, 111] width 359 height 16
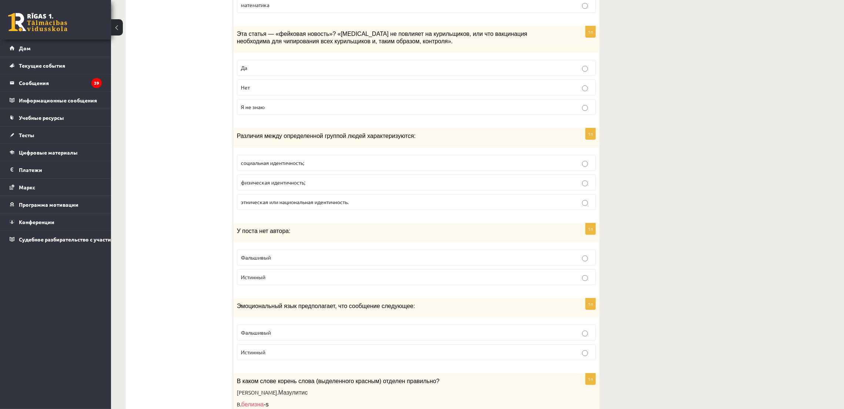
scroll to position [791, 0]
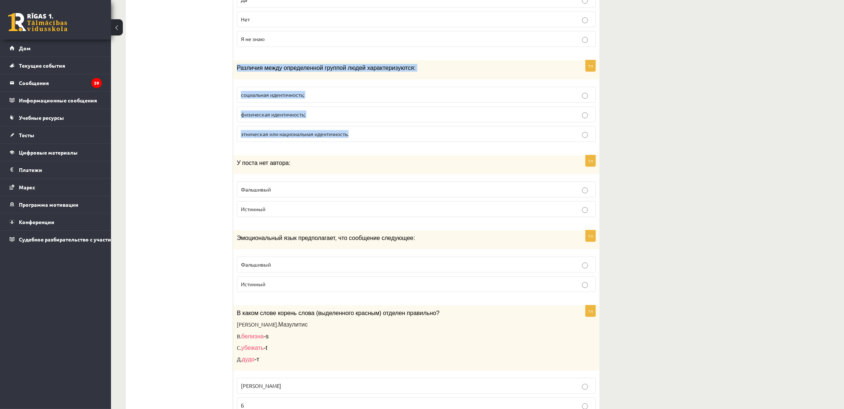
drag, startPoint x: 236, startPoint y: 68, endPoint x: 378, endPoint y: 143, distance: 160.9
click at [378, 143] on div "1п Различия между определенной группой людей характеризуются: социальная иденти…" at bounding box center [416, 103] width 366 height 87
copy div "Различия между определенной группой людей характеризуются: социальная идентично…"
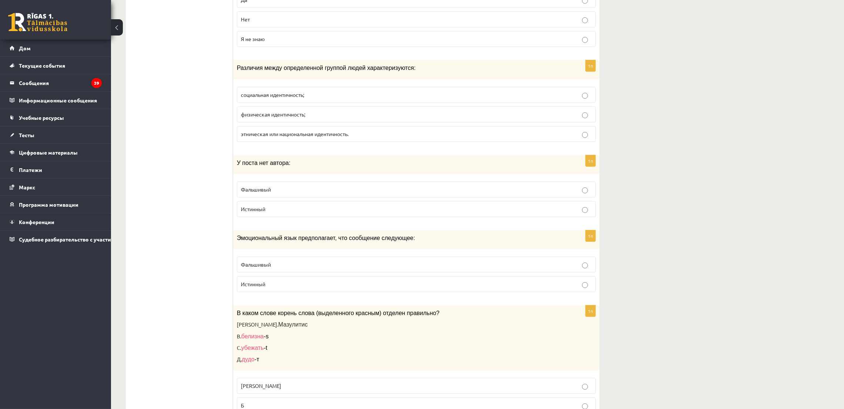
click at [290, 93] on label "социальная идентичность;" at bounding box center [416, 95] width 359 height 16
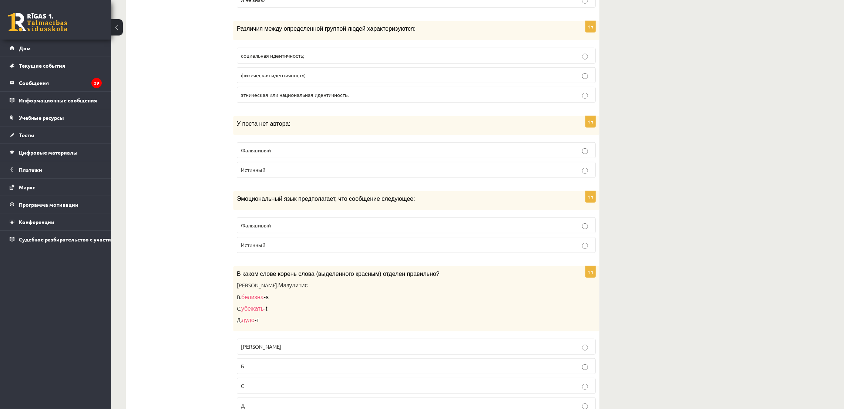
scroll to position [847, 0]
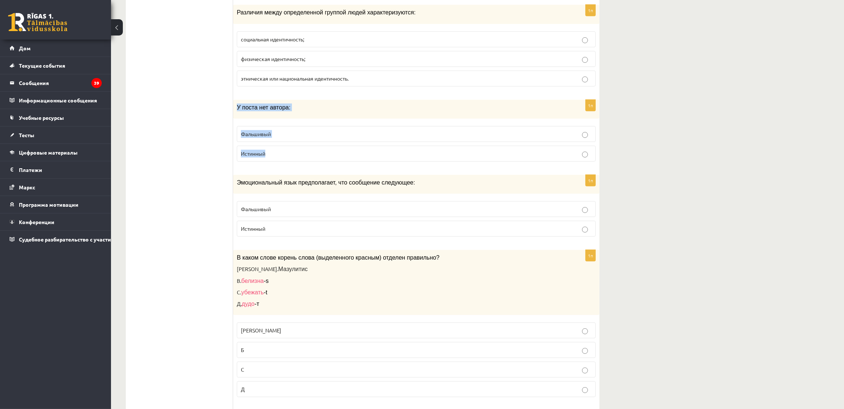
drag, startPoint x: 236, startPoint y: 110, endPoint x: 280, endPoint y: 154, distance: 62.8
click at [280, 154] on div "1п У поста нет автора: Фальшивый Истинный" at bounding box center [416, 134] width 366 height 68
copy div "У поста нет автора: Фальшивый Истинный"
click at [243, 142] on label "Фальшивый" at bounding box center [416, 134] width 359 height 16
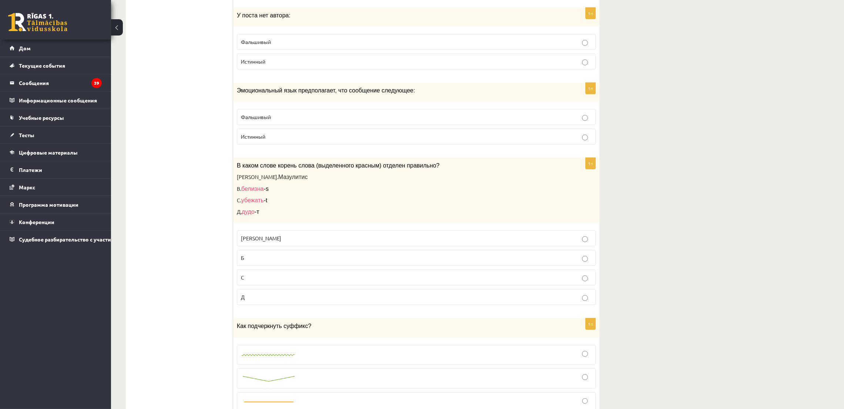
scroll to position [958, 0]
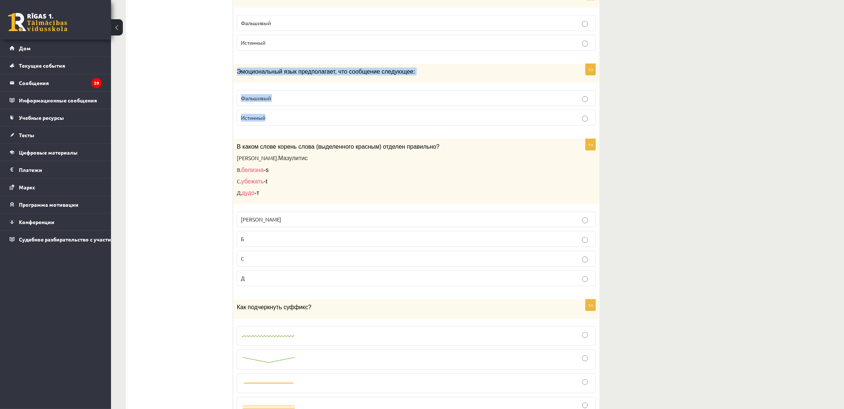
drag, startPoint x: 236, startPoint y: 69, endPoint x: 276, endPoint y: 121, distance: 65.7
click at [276, 121] on div "1п Эмоциональный язык предполагает, что сообщение следующее: Фальшивый Истинный" at bounding box center [416, 98] width 366 height 68
copy div "Эмоциональный язык предполагает, что сообщение следующее: Фальшивый Истинный"
click at [253, 98] on p "Фальшивый" at bounding box center [416, 98] width 351 height 8
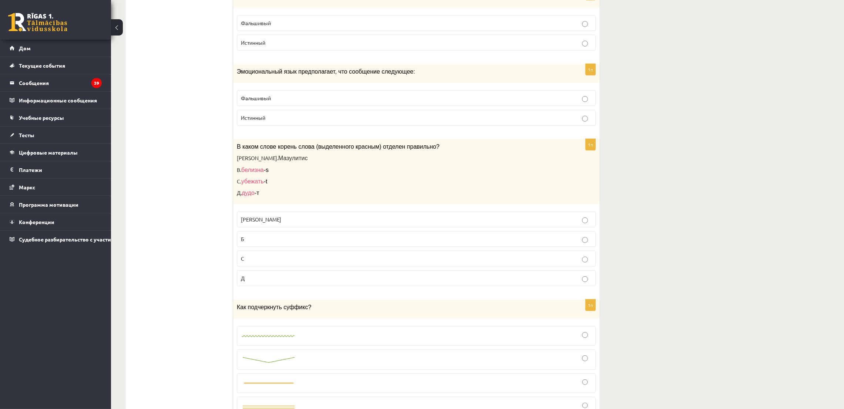
click at [259, 121] on font "Истинный" at bounding box center [253, 117] width 24 height 7
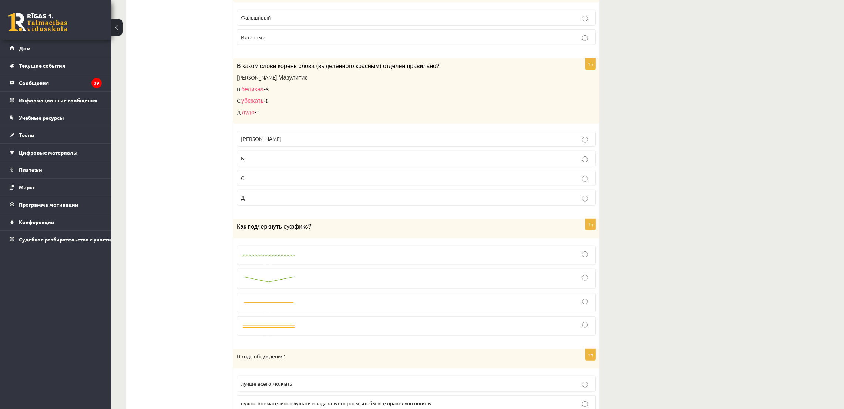
scroll to position [1069, 0]
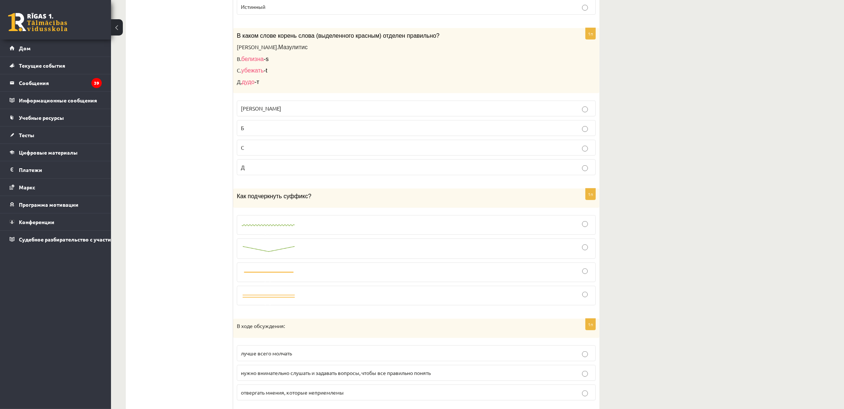
click at [298, 131] on p "Б" at bounding box center [416, 128] width 351 height 8
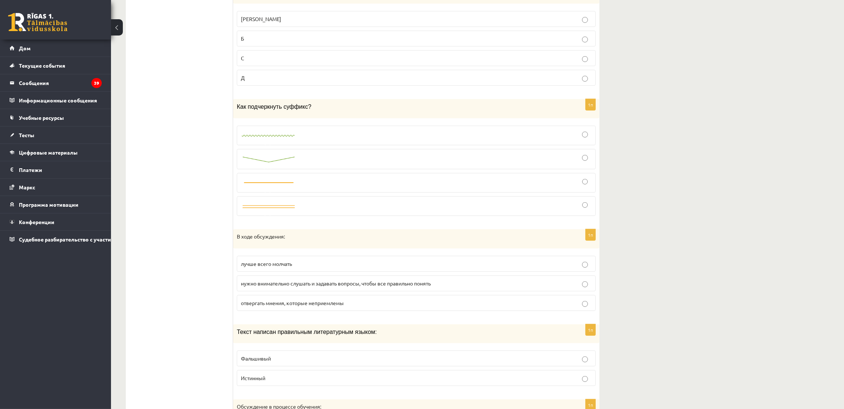
scroll to position [1180, 0]
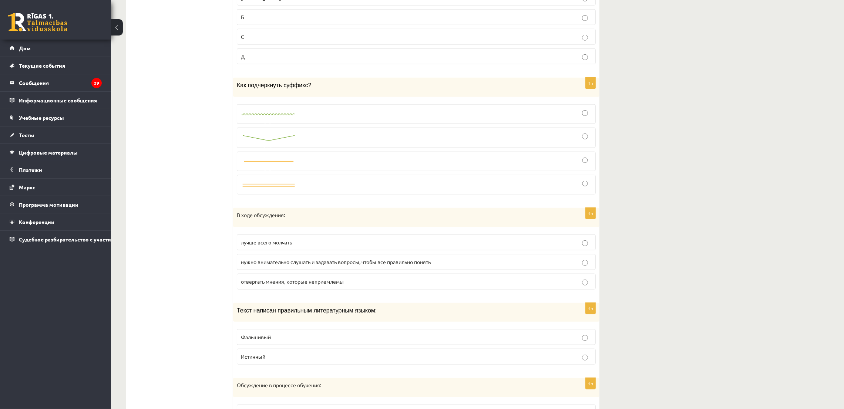
click at [250, 138] on div at bounding box center [416, 138] width 351 height 12
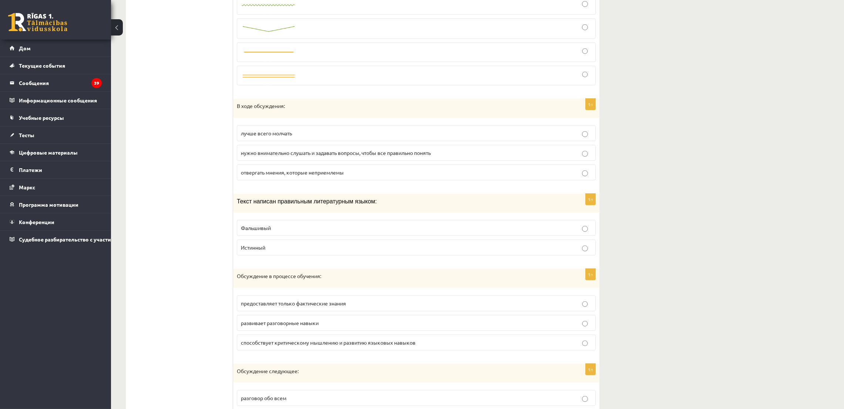
scroll to position [1291, 0]
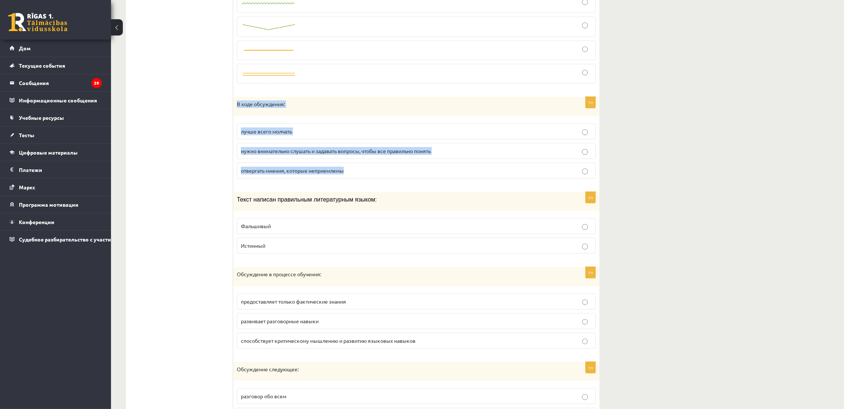
drag, startPoint x: 236, startPoint y: 109, endPoint x: 368, endPoint y: 171, distance: 145.8
click at [368, 171] on div "1п В ходе обсуждения: лучше всего молчать нужно внимательно слушать и задавать …" at bounding box center [416, 141] width 366 height 88
copy div "В ходе обсуждения: лучше всего молчать нужно внимательно слушать и задавать воп…"
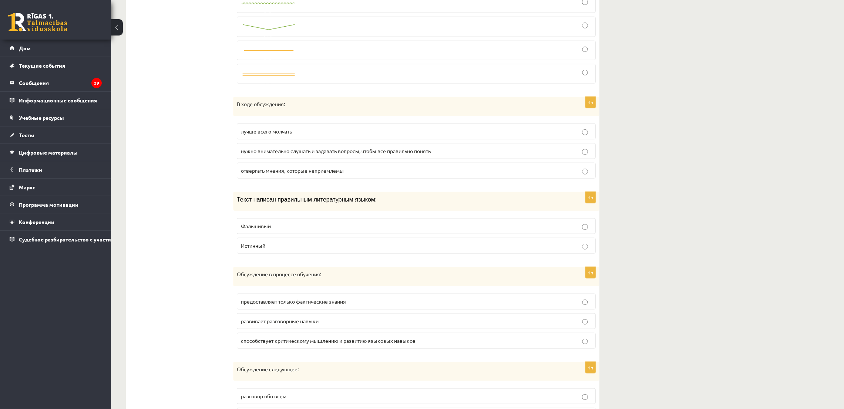
click at [334, 154] on font "нужно внимательно слушать и задавать вопросы, чтобы все правильно понять" at bounding box center [336, 151] width 190 height 7
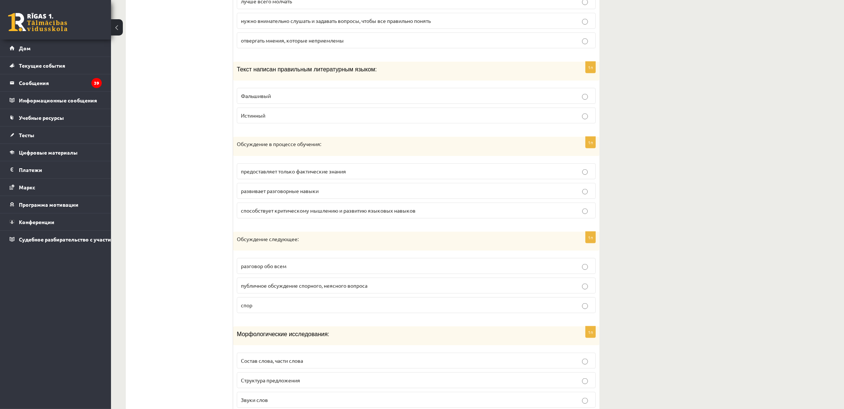
scroll to position [1457, 0]
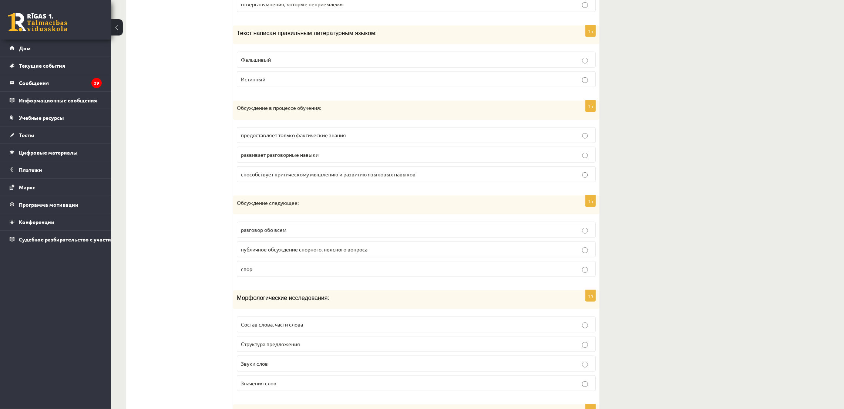
click at [265, 87] on label "Истинный" at bounding box center [416, 79] width 359 height 16
drag, startPoint x: 230, startPoint y: 111, endPoint x: 394, endPoint y: 158, distance: 170.2
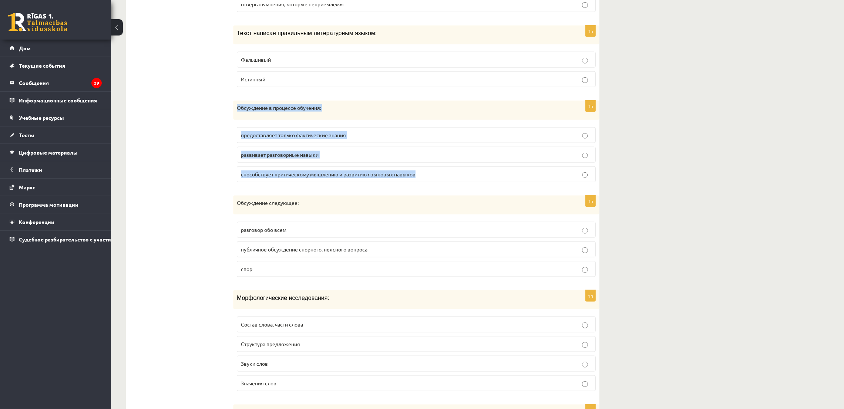
drag, startPoint x: 235, startPoint y: 113, endPoint x: 418, endPoint y: 177, distance: 194.0
click at [418, 177] on div "1п Обсуждение в процессе обучения: предоставляет только фактические знания разв…" at bounding box center [416, 145] width 366 height 88
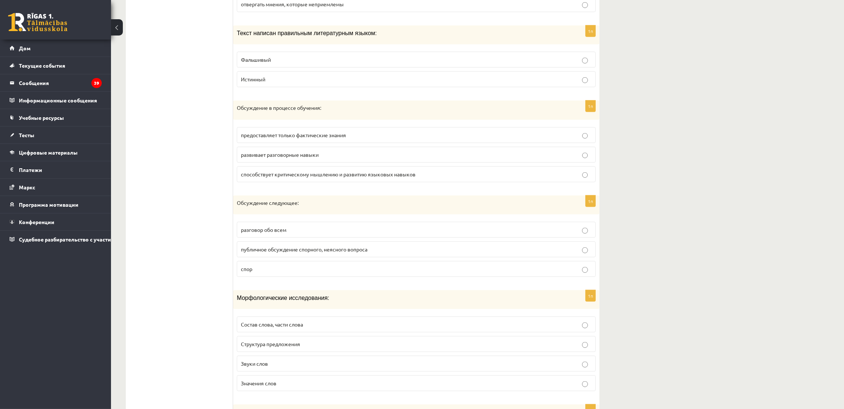
click at [272, 138] on font "предоставляет только фактические знания" at bounding box center [293, 135] width 105 height 7
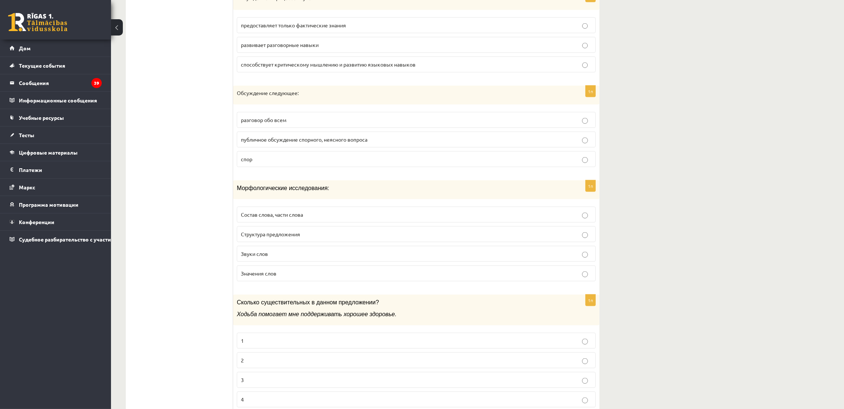
scroll to position [1568, 0]
drag, startPoint x: 234, startPoint y: 95, endPoint x: 274, endPoint y: 161, distance: 76.9
click at [274, 161] on div "1п Обсуждение следующее: разговор обо всем публичное обсуждение спорного, неясн…" at bounding box center [416, 129] width 366 height 88
copy div "Обсуждение следующее: разговор обо всем публичное обсуждение спорного, неясного…"
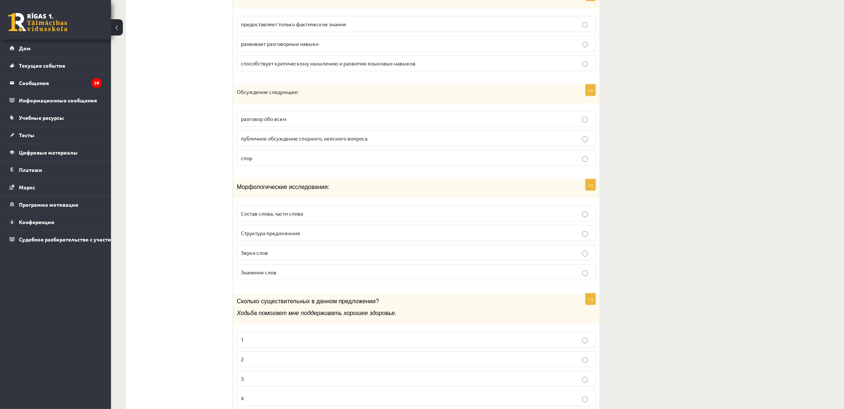
click at [261, 122] on font "разговор обо всем" at bounding box center [264, 118] width 46 height 7
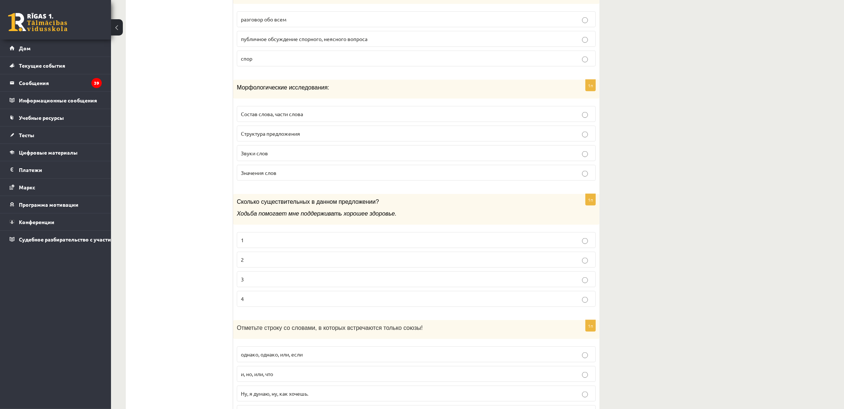
scroll to position [1679, 0]
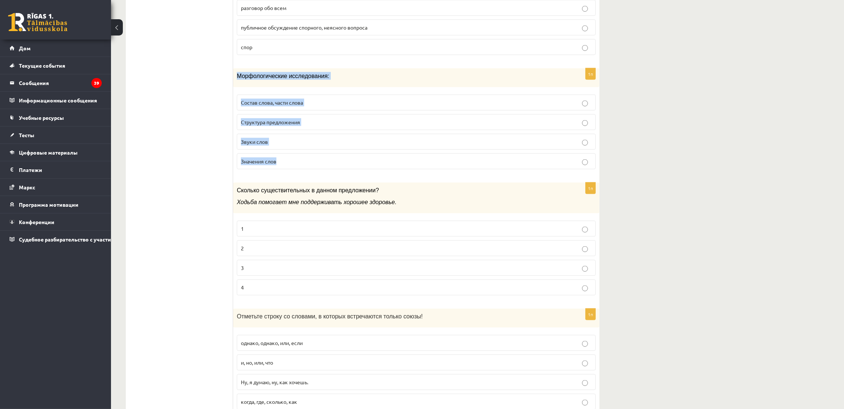
drag, startPoint x: 237, startPoint y: 81, endPoint x: 287, endPoint y: 162, distance: 95.1
click at [287, 162] on div "1п Морфологические исследования: Состав слова, части слова Структура предложени…" at bounding box center [416, 121] width 366 height 107
copy div "Морфологические исследования: Состав слова, части слова Структура предложения З…"
click at [215, 191] on ul "Задание 1 Задание 2 Задание 3" at bounding box center [183, 358] width 100 height 3578
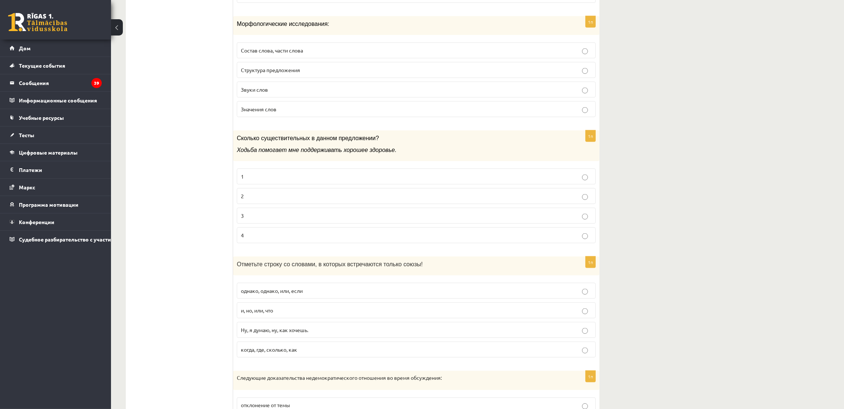
scroll to position [1736, 0]
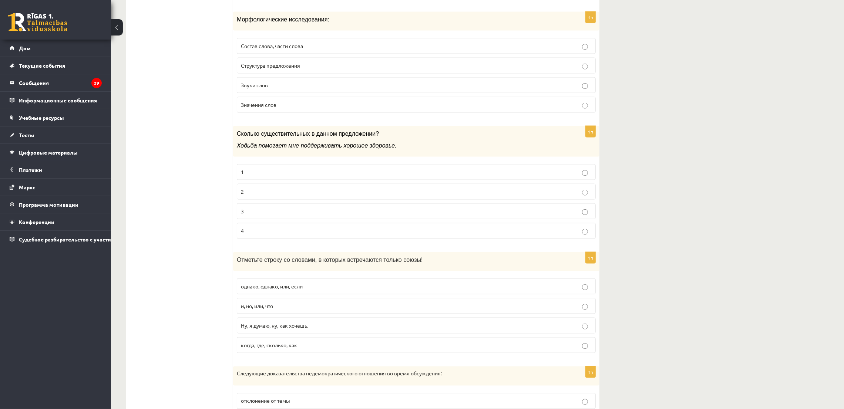
click at [301, 49] on label "Состав слова, части слова" at bounding box center [416, 46] width 359 height 16
click at [277, 195] on label "2" at bounding box center [416, 192] width 359 height 16
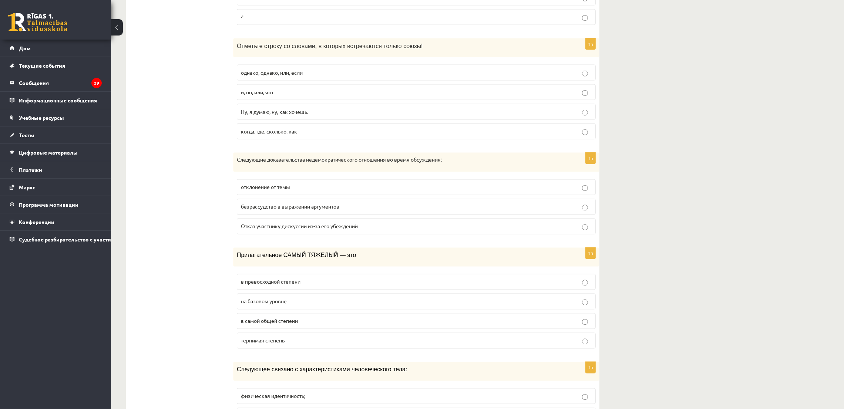
scroll to position [1957, 0]
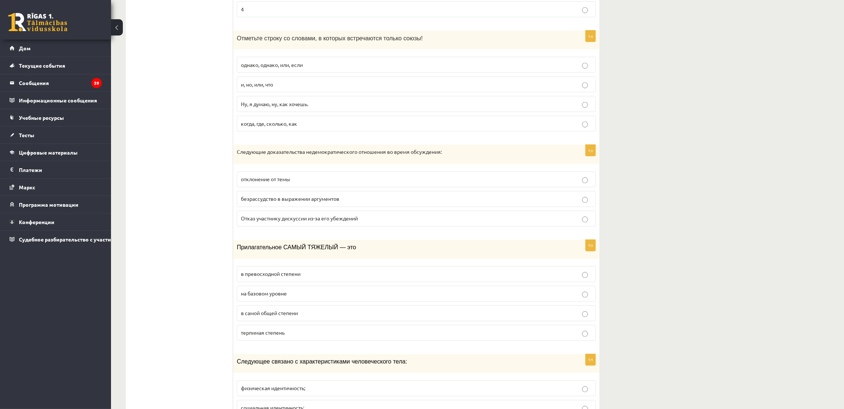
click at [267, 88] on font "и, но, или, что" at bounding box center [257, 84] width 32 height 7
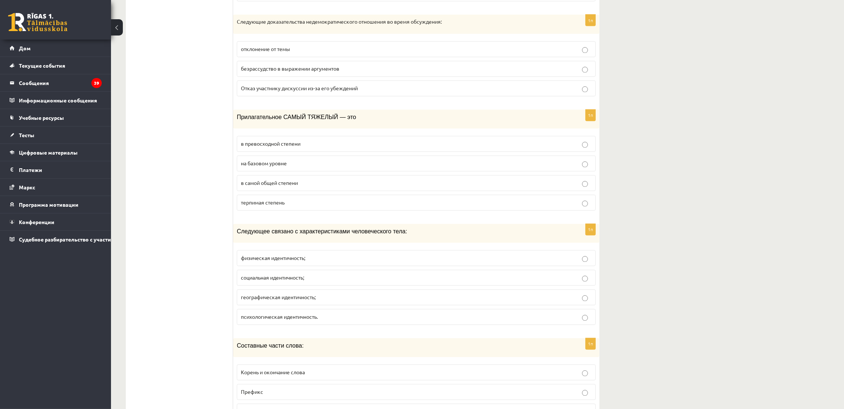
scroll to position [2105, 0]
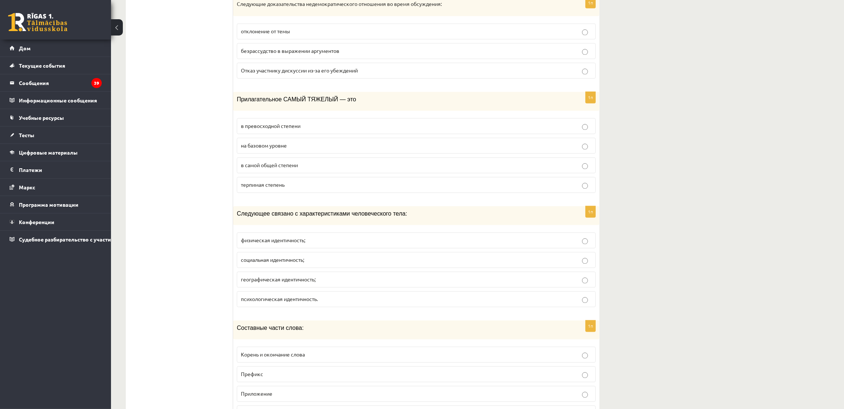
click at [283, 74] on font "Отказ участнику дискуссии из-за его убеждений" at bounding box center [299, 70] width 117 height 7
click at [283, 129] on font "в превосходной степени" at bounding box center [271, 126] width 60 height 7
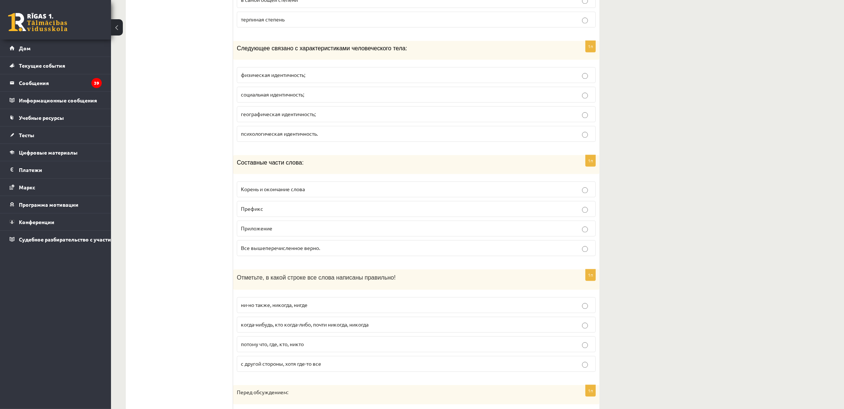
scroll to position [2272, 0]
click at [326, 78] on p "физическая идентичность;" at bounding box center [416, 74] width 351 height 8
click at [278, 192] on font "Корень и окончание слова" at bounding box center [273, 188] width 64 height 7
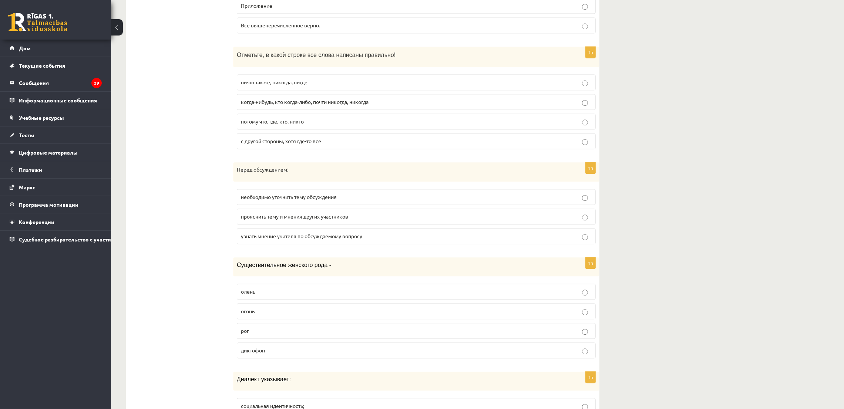
scroll to position [2549, 0]
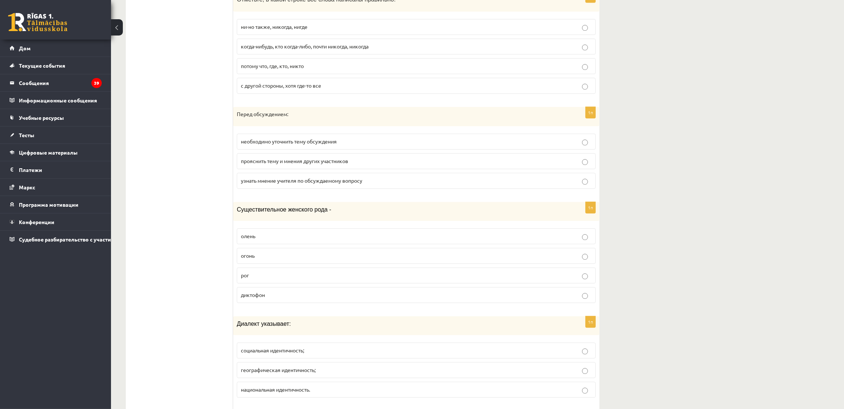
click at [297, 90] on p "с другой стороны, хотя где-то все" at bounding box center [416, 86] width 351 height 8
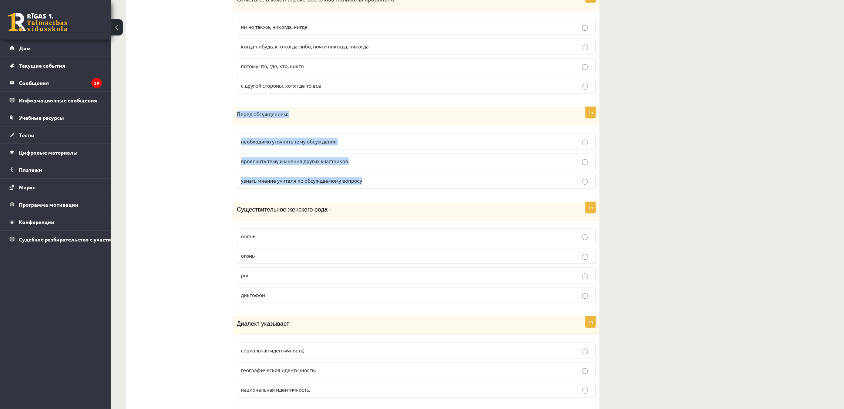
drag, startPoint x: 234, startPoint y: 122, endPoint x: 367, endPoint y: 194, distance: 151.3
click at [368, 195] on div "1п Перед обсуждением: необходимо уточнить тему обсуждения прояснить тему и мнен…" at bounding box center [416, 151] width 366 height 88
copy div "Перед обсуждением: необходимо уточнить тему обсуждения прояснить тему и мнения …"
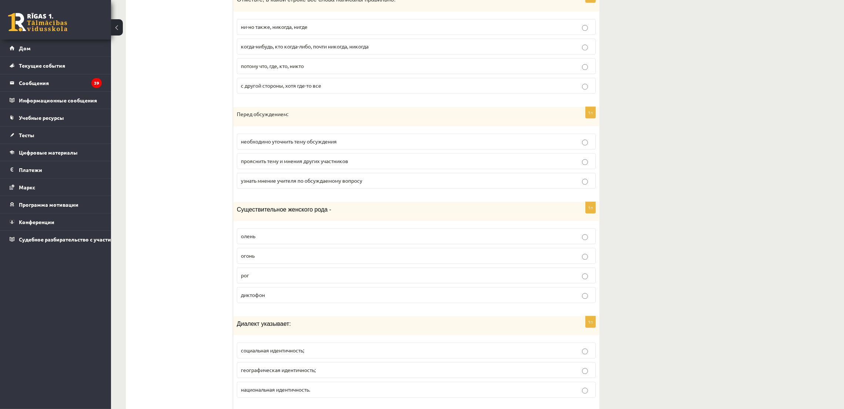
click at [266, 145] on font "необходимо уточнить тему обсуждения" at bounding box center [289, 141] width 96 height 7
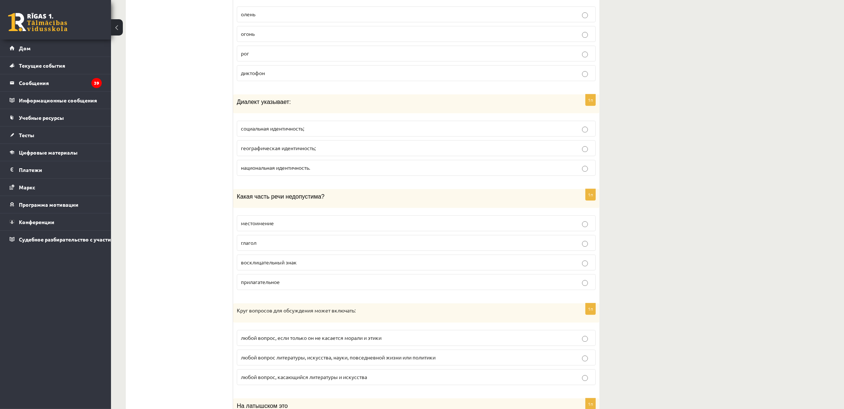
scroll to position [2716, 0]
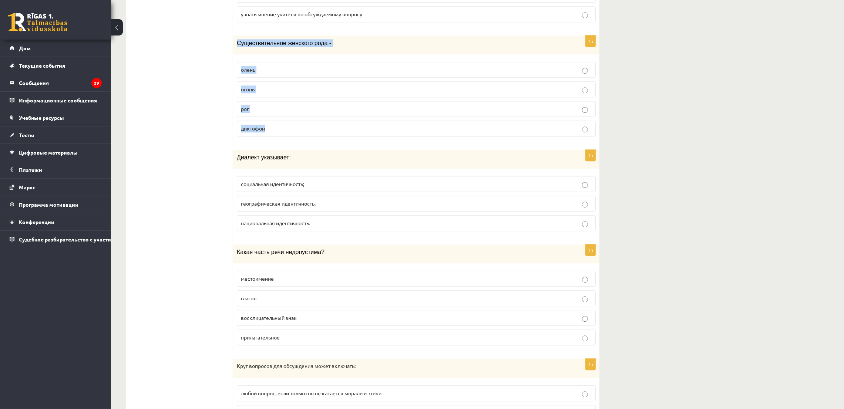
drag, startPoint x: 237, startPoint y: 54, endPoint x: 275, endPoint y: 139, distance: 93.8
click at [275, 139] on div "1п Существительное женского рода - олень огонь рог диктофон" at bounding box center [416, 89] width 366 height 107
copy div "Существительное женского рода - олень огонь рог диктофон"
click at [267, 93] on p "огонь" at bounding box center [416, 89] width 351 height 8
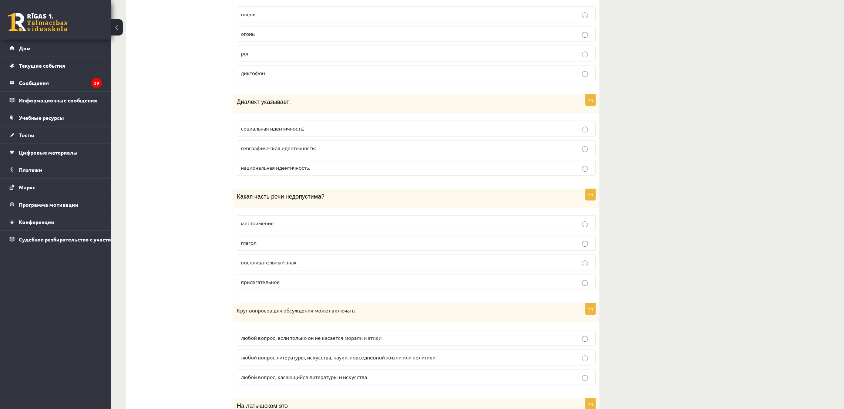
scroll to position [2827, 0]
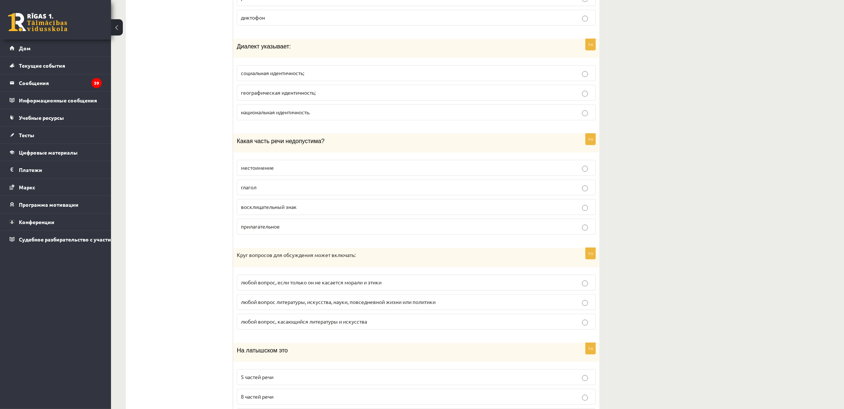
drag, startPoint x: 231, startPoint y: 58, endPoint x: 293, endPoint y: 101, distance: 74.9
drag, startPoint x: 235, startPoint y: 56, endPoint x: 308, endPoint y: 130, distance: 104.4
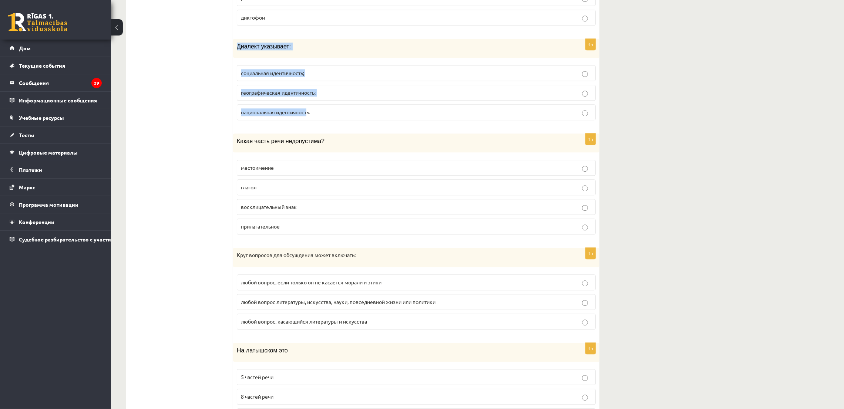
click at [308, 126] on div "1п Диалект указывает: социальная идентичность; географическая идентичность; нац…" at bounding box center [416, 82] width 366 height 87
drag, startPoint x: 236, startPoint y: 57, endPoint x: 333, endPoint y: 139, distance: 126.6
click at [333, 126] on div "1п Диалект указывает: социальная идентичность; географическая идентичность; нац…" at bounding box center [416, 82] width 366 height 87
copy div "Диалект указывает: социальная идентичность; географическая идентичность; национ…"
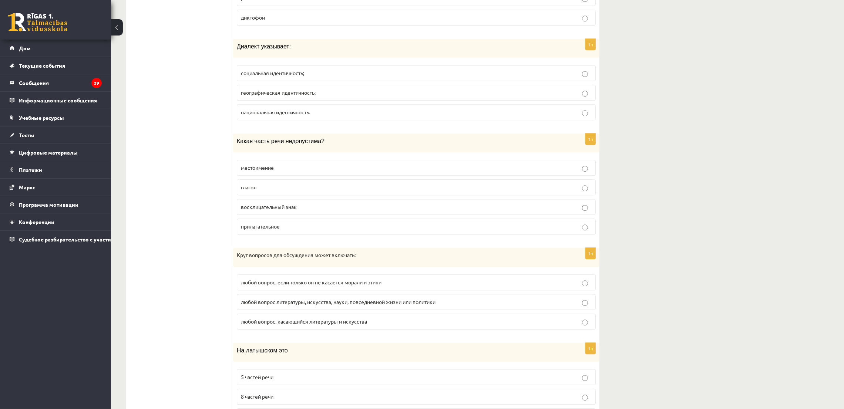
click at [251, 96] on font "географическая идентичность;" at bounding box center [278, 92] width 75 height 7
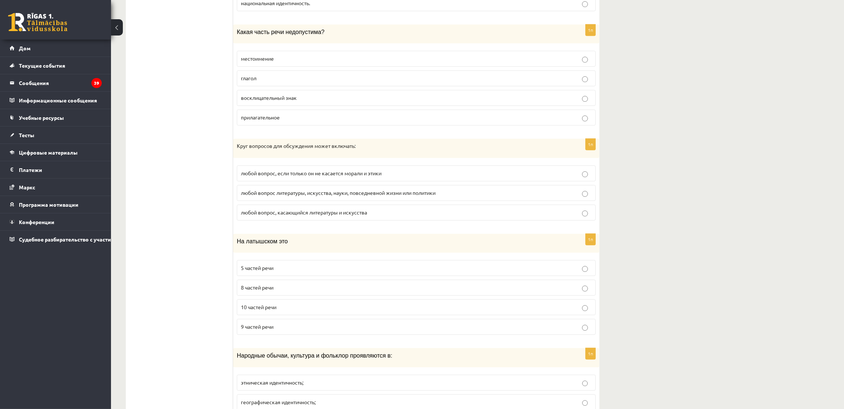
scroll to position [2938, 0]
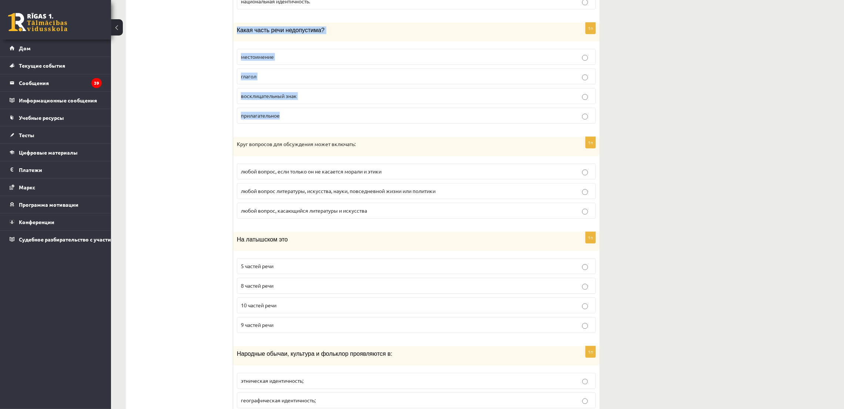
drag, startPoint x: 234, startPoint y: 42, endPoint x: 293, endPoint y: 125, distance: 101.6
click at [293, 125] on div "1п Какая часть речи недопустима? местоимение глагол восклицательный знак прилаг…" at bounding box center [416, 76] width 366 height 107
click at [257, 99] on font "восклицательный знак" at bounding box center [269, 95] width 56 height 7
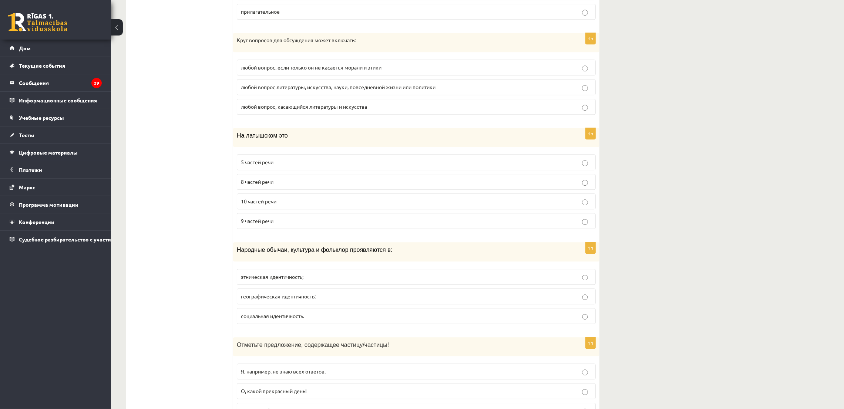
scroll to position [3049, 0]
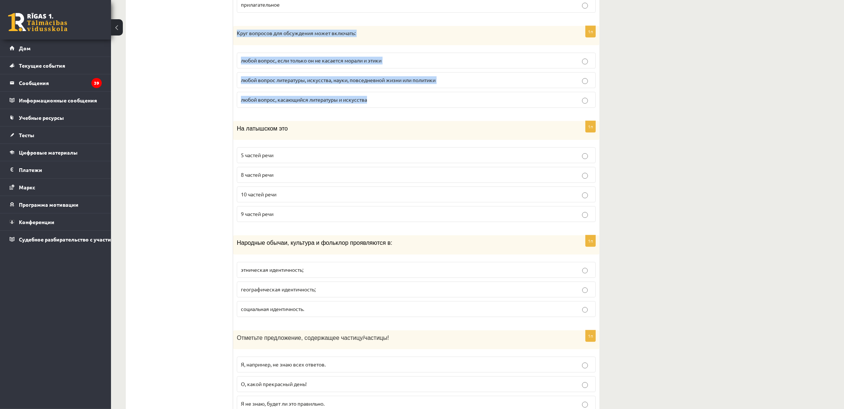
drag, startPoint x: 233, startPoint y: 45, endPoint x: 384, endPoint y: 118, distance: 167.8
click at [384, 114] on div "1п Круг вопросов для обсуждения может включать: любой вопрос, если только он не…" at bounding box center [416, 70] width 366 height 88
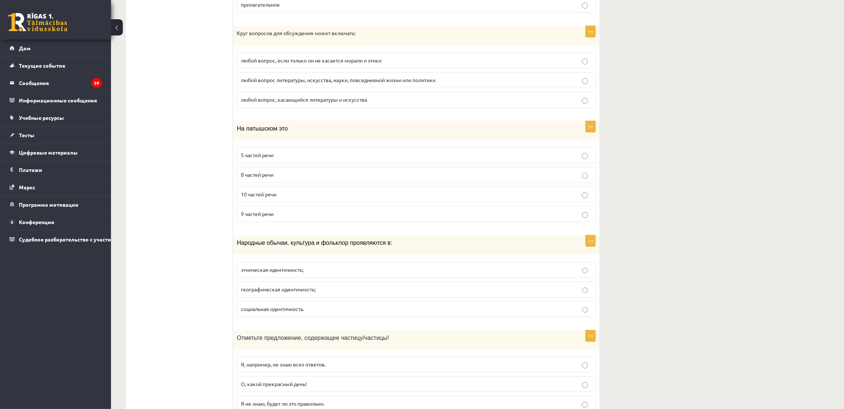
click at [268, 87] on label "любой вопрос литературы, искусства, науки, повседневной жизни или политики" at bounding box center [416, 80] width 359 height 16
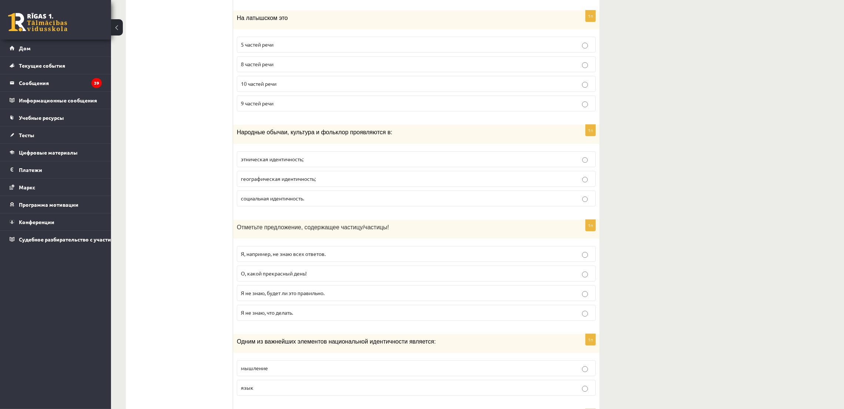
scroll to position [3160, 0]
drag, startPoint x: 233, startPoint y: 32, endPoint x: 278, endPoint y: 29, distance: 45.6
click at [288, 113] on div "1п На латышском это 5 частей речи 8 частей речи 10 частей речи 9 частей речи" at bounding box center [416, 63] width 366 height 107
drag, startPoint x: 187, startPoint y: 58, endPoint x: 254, endPoint y: 63, distance: 67.2
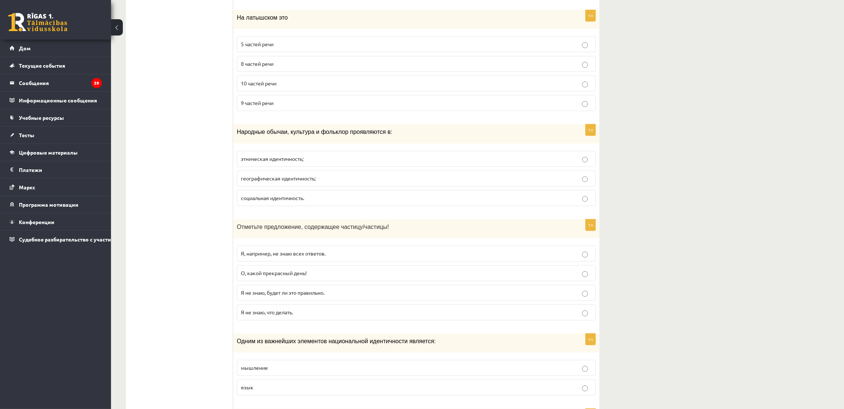
click at [264, 68] on p "8 частей речи" at bounding box center [416, 64] width 351 height 8
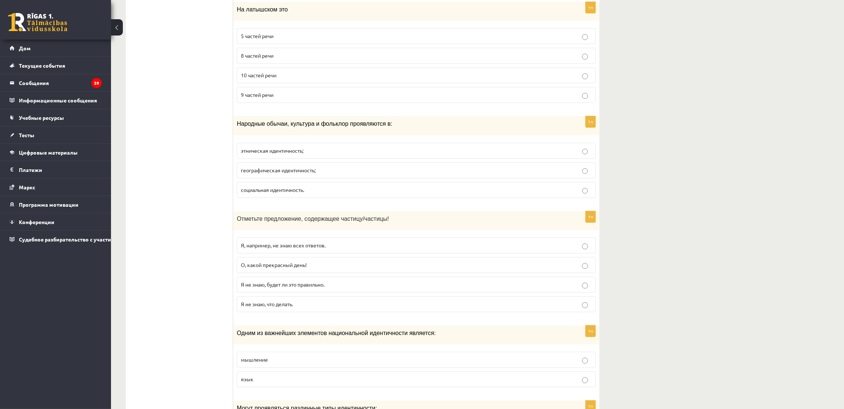
scroll to position [3271, 0]
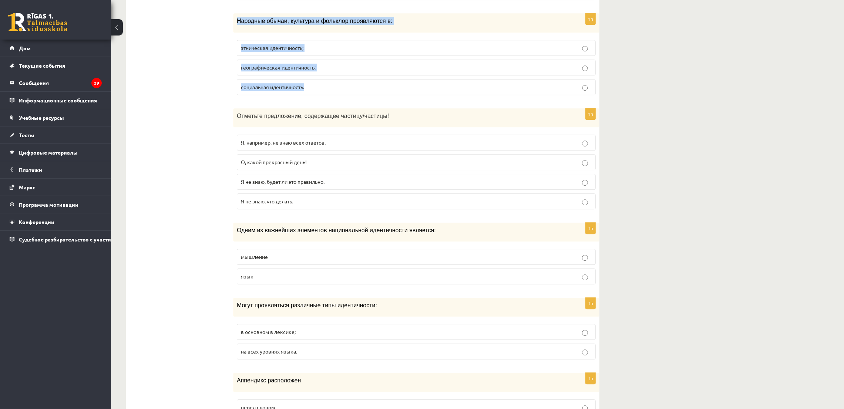
drag, startPoint x: 233, startPoint y: 35, endPoint x: 315, endPoint y: 96, distance: 101.7
click at [315, 96] on div "1п Народные обычаи, культура и фольклор проявляются в: этническая идентичность;…" at bounding box center [416, 56] width 366 height 87
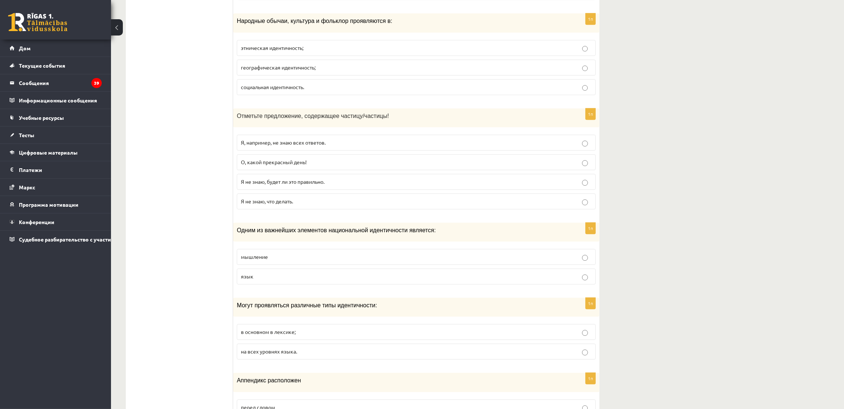
click at [246, 51] on font "этническая идентичность;" at bounding box center [272, 47] width 63 height 7
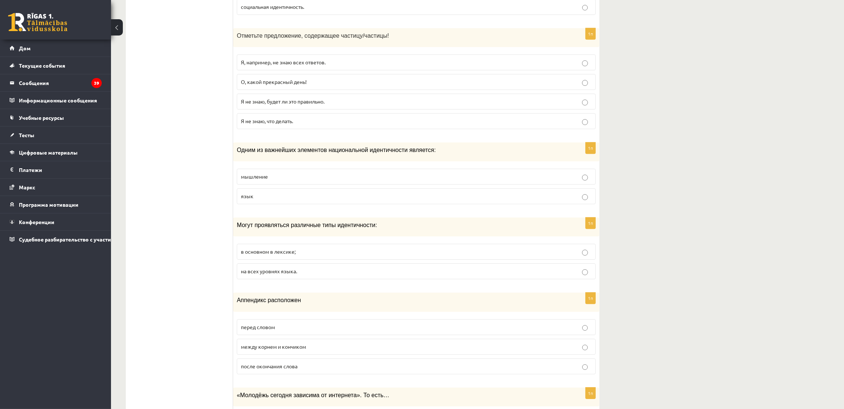
scroll to position [3382, 0]
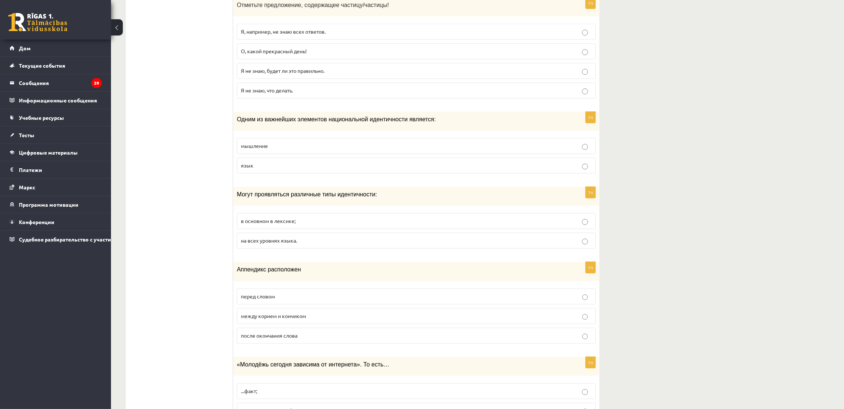
drag, startPoint x: 232, startPoint y: 20, endPoint x: 304, endPoint y: 102, distance: 109.3
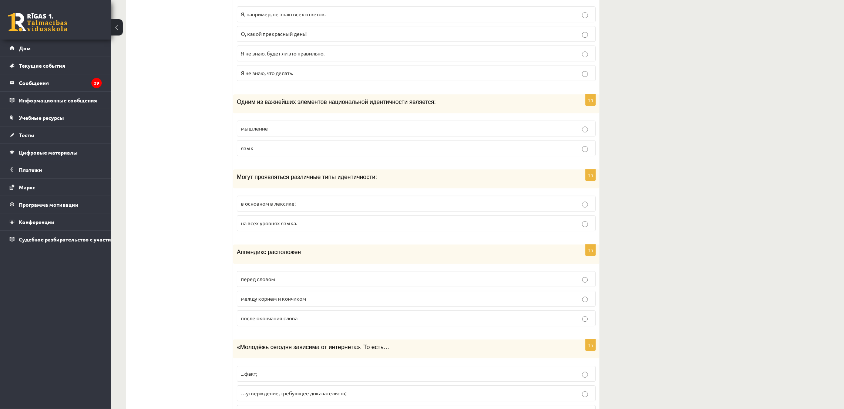
scroll to position [3401, 0]
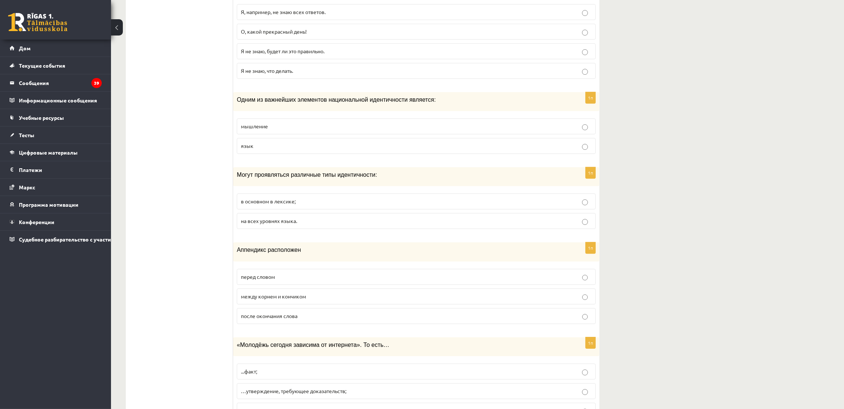
click at [264, 54] on font "Я не знаю, будет ли это правильно." at bounding box center [283, 51] width 84 height 7
click at [257, 150] on p "язык" at bounding box center [416, 146] width 351 height 8
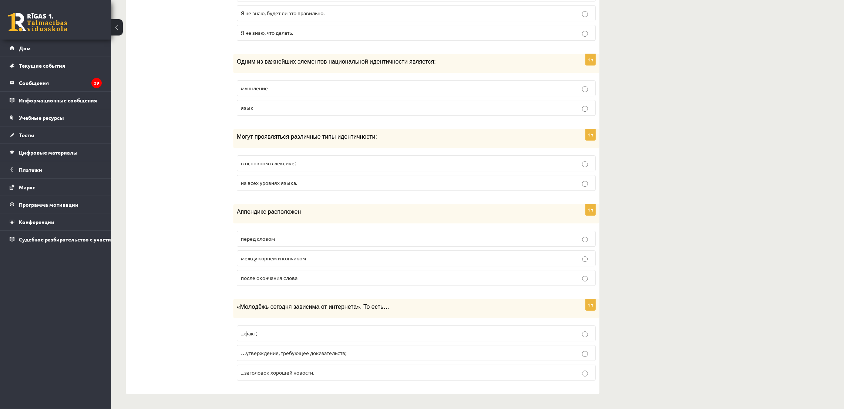
scroll to position [3457, 0]
click at [246, 186] on label "на всех уровнях языка." at bounding box center [416, 183] width 359 height 16
click at [270, 255] on p "между корнем и кончиком" at bounding box center [416, 259] width 351 height 8
click at [279, 334] on p "...факт;" at bounding box center [416, 334] width 351 height 8
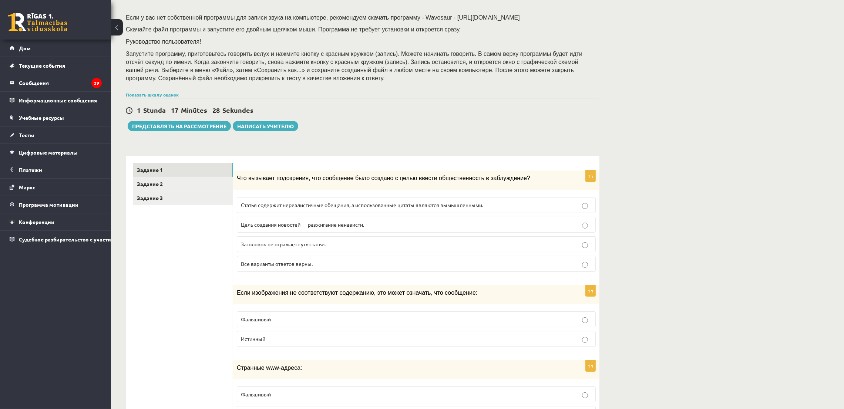
scroll to position [0, 0]
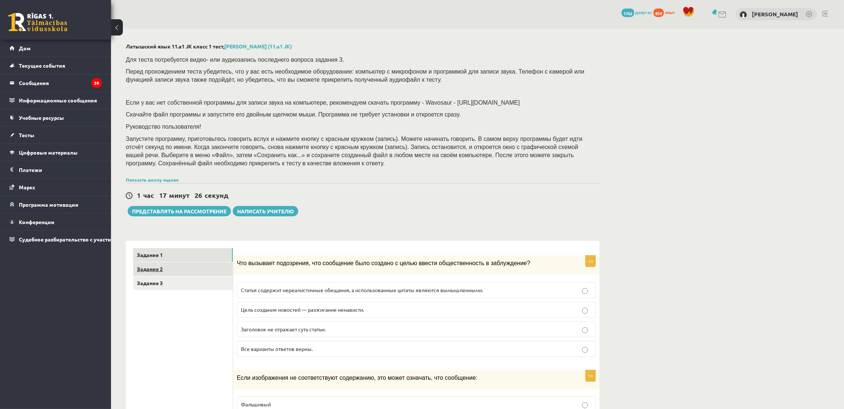
click at [183, 271] on link "Задание 2" at bounding box center [183, 269] width 100 height 14
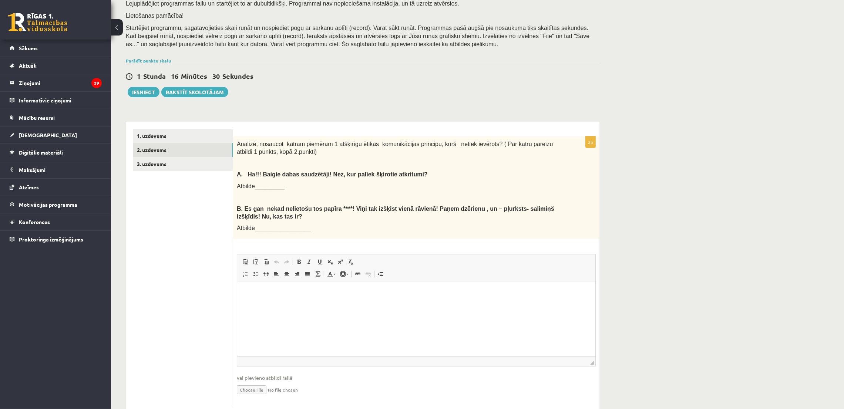
scroll to position [132, 0]
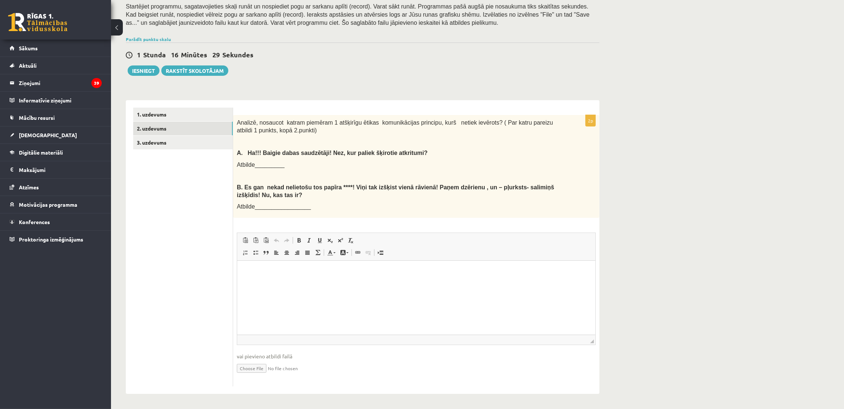
click at [716, 191] on div "Latviešu valoda 11.a1 JK klase 1. ieskaite , Sofija Jevsejeva (11.a1 JK) Ieskai…" at bounding box center [477, 152] width 733 height 513
click at [312, 279] on html at bounding box center [416, 272] width 358 height 23
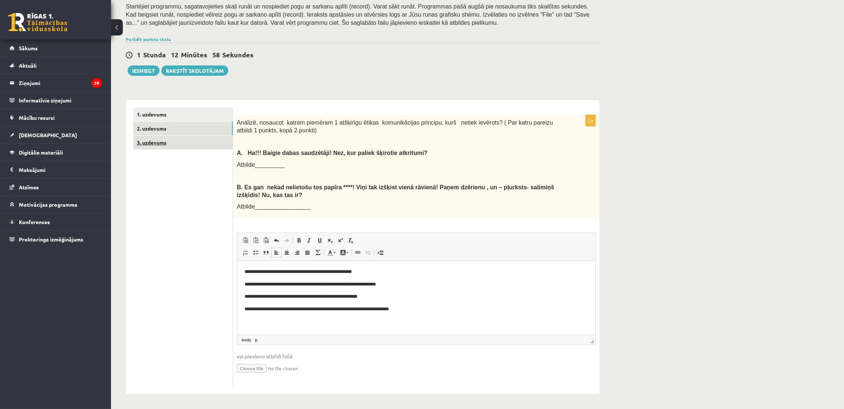
click at [172, 137] on link "3. uzdevums" at bounding box center [183, 143] width 100 height 14
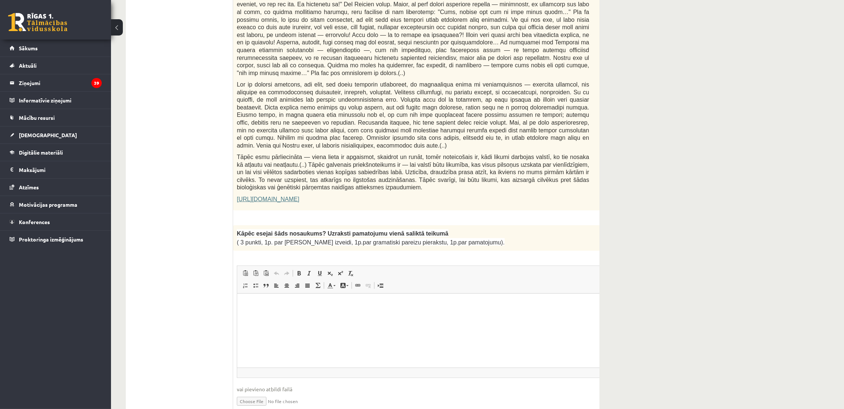
scroll to position [414, 0]
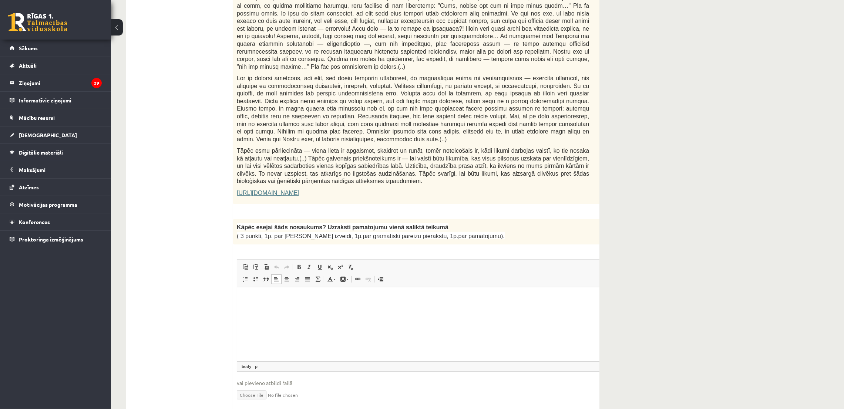
click at [274, 308] on html at bounding box center [431, 298] width 388 height 23
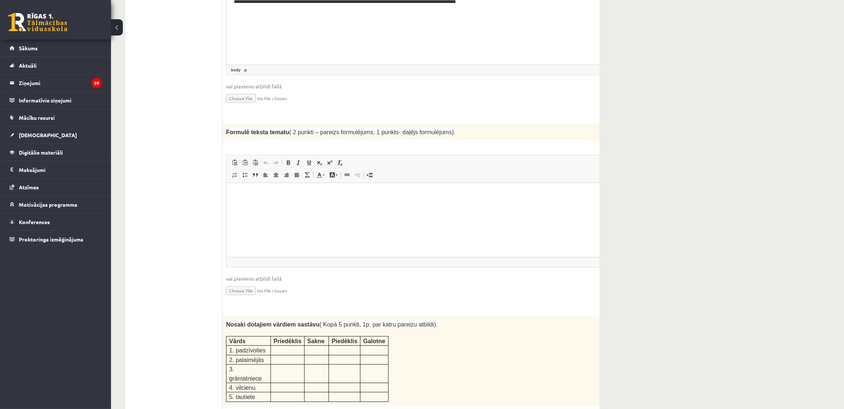
scroll to position [691, 0]
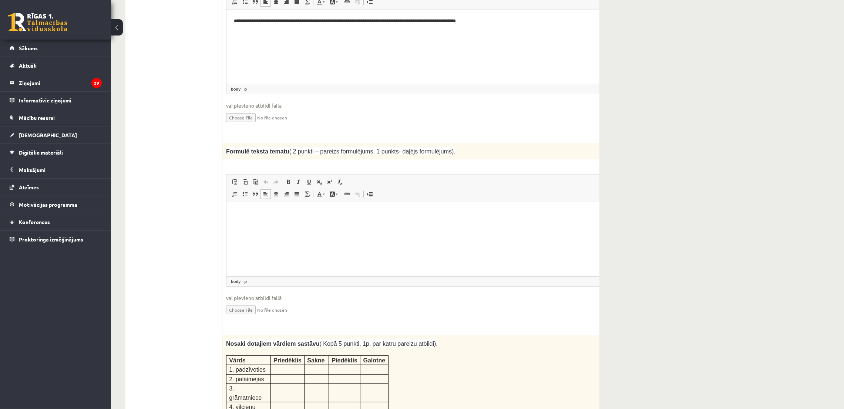
click at [270, 211] on p "Editor, wiswyg-editor-user-answer-47433755075300" at bounding box center [420, 213] width 374 height 8
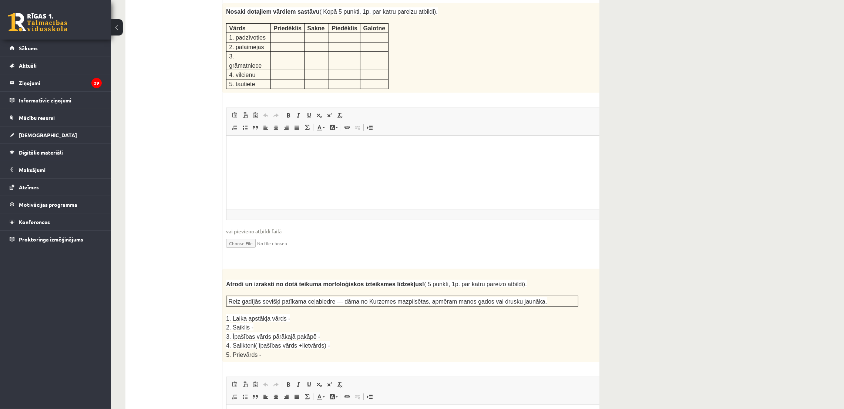
scroll to position [1024, 0]
click at [252, 152] on html at bounding box center [420, 146] width 388 height 23
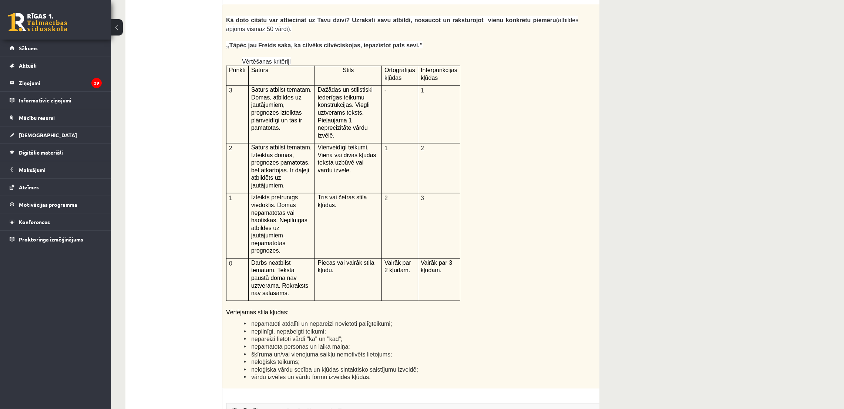
scroll to position [1715, 0]
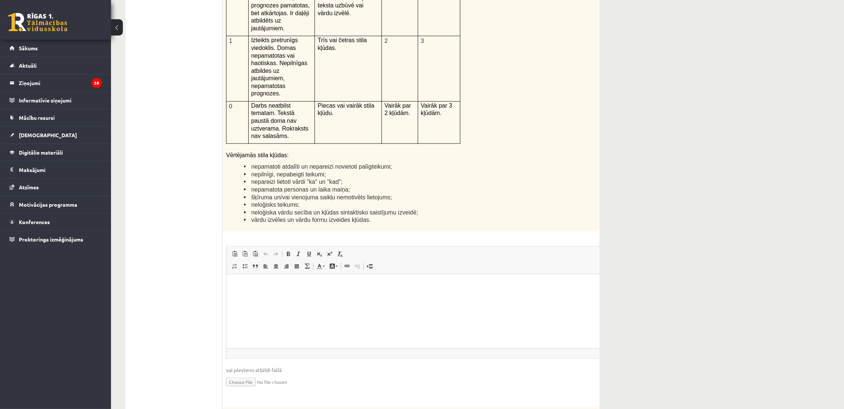
click at [320, 297] on html at bounding box center [420, 285] width 388 height 23
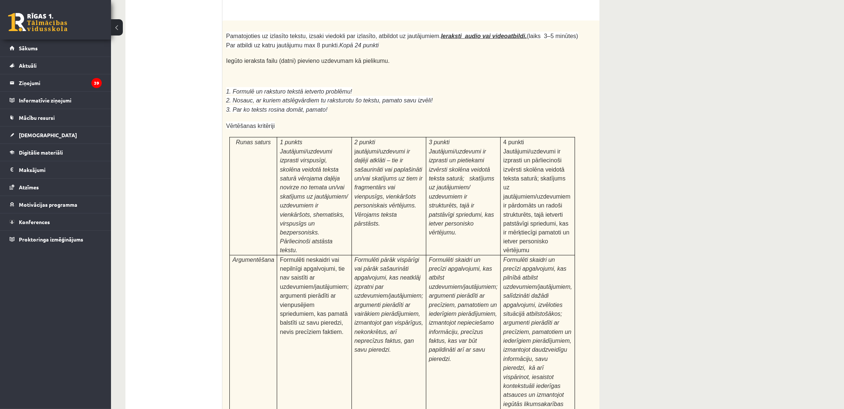
scroll to position [2190, 0]
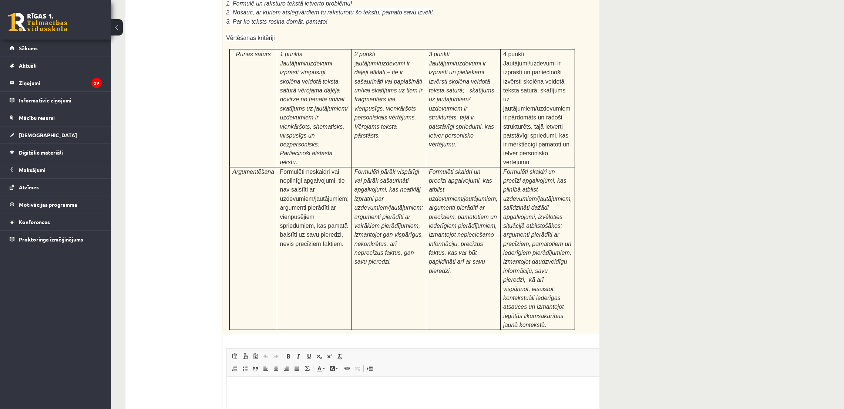
type input "**********"
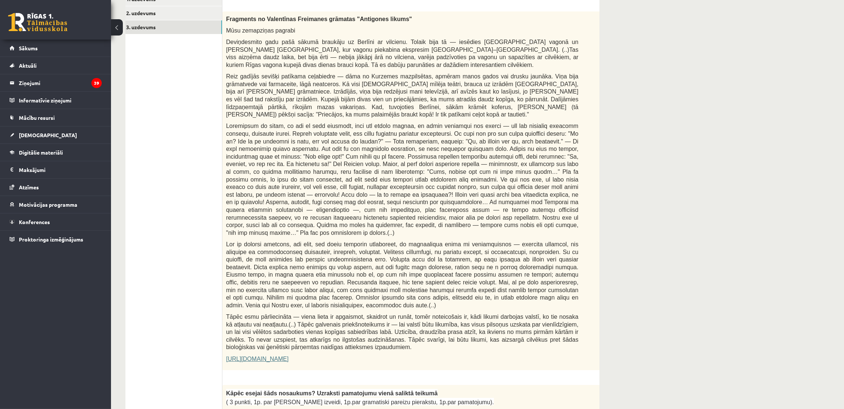
scroll to position [0, 0]
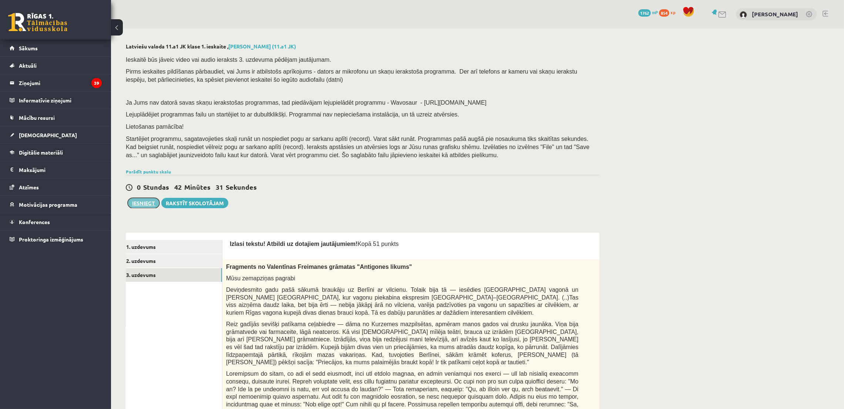
click at [142, 203] on button "Iesniegt" at bounding box center [144, 203] width 32 height 10
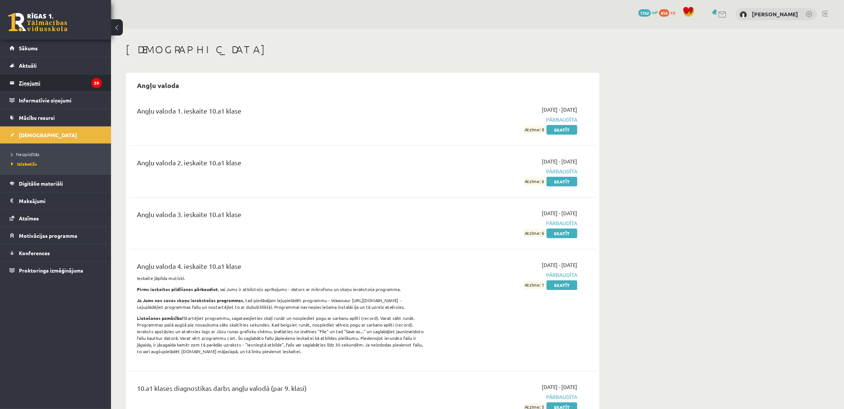
click at [56, 82] on legend "Ziņojumi 39" at bounding box center [60, 82] width 83 height 17
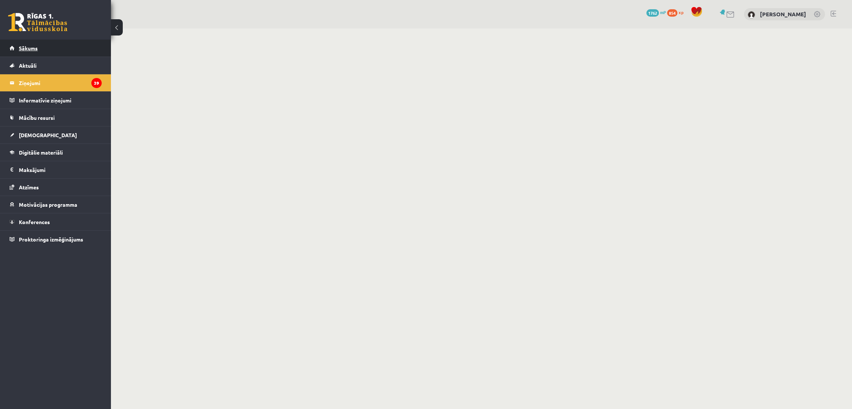
click at [44, 52] on link "Sākums" at bounding box center [56, 48] width 92 height 17
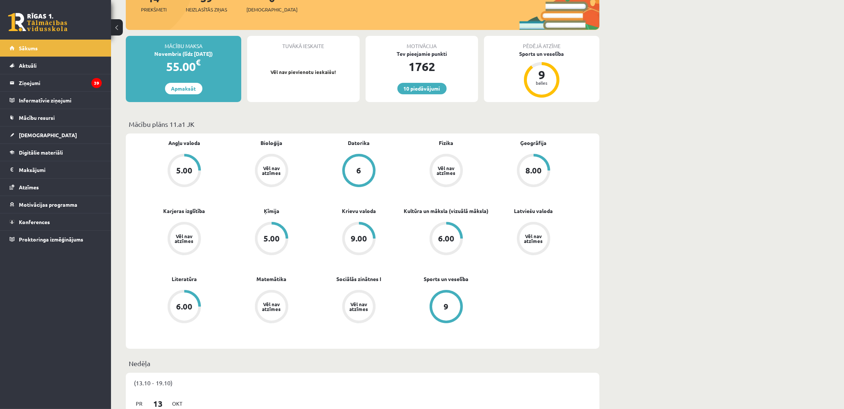
scroll to position [111, 0]
